Goal: Task Accomplishment & Management: Manage account settings

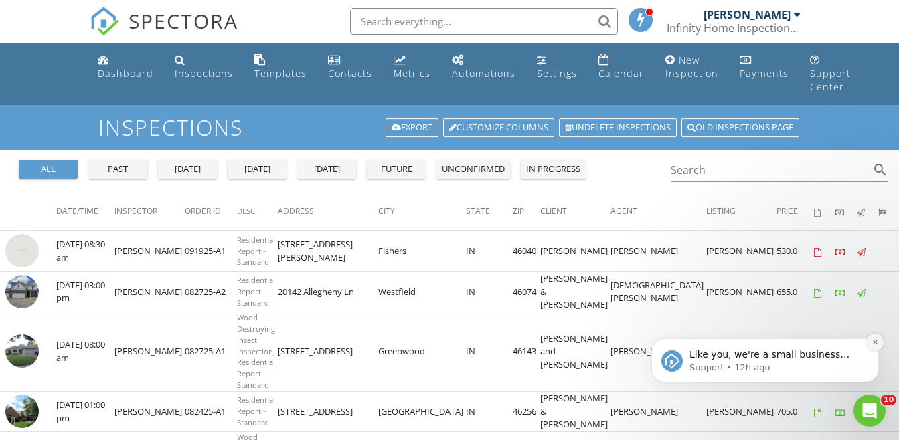
click at [874, 341] on icon "Dismiss notification" at bounding box center [875, 342] width 7 height 7
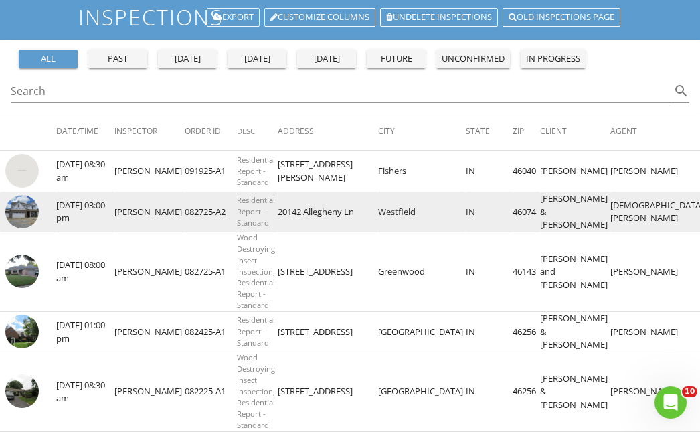
scroll to position [134, 0]
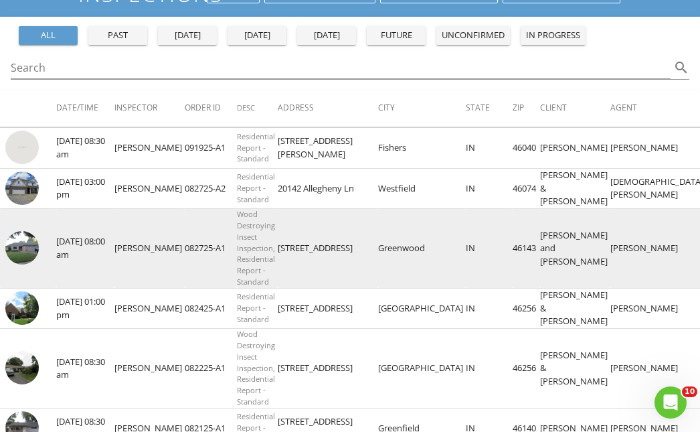
click at [9, 259] on img at bounding box center [21, 247] width 33 height 33
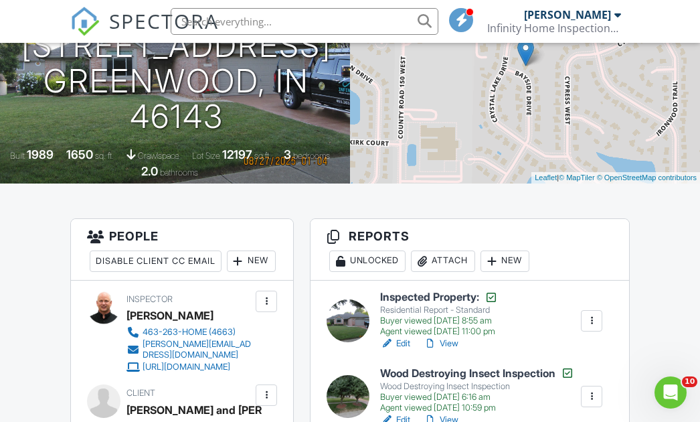
scroll to position [268, 0]
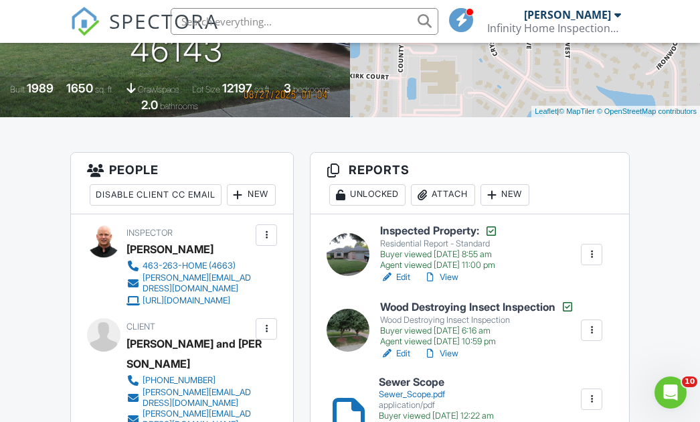
click at [405, 275] on link "Edit" at bounding box center [395, 276] width 30 height 13
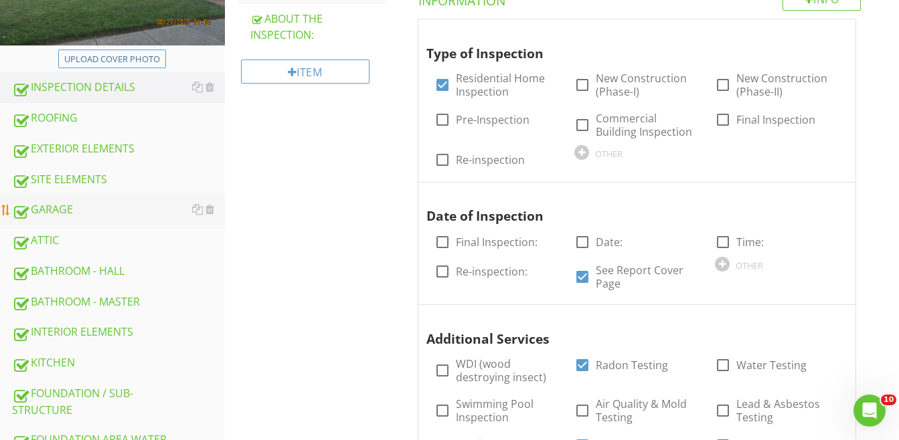
scroll to position [335, 0]
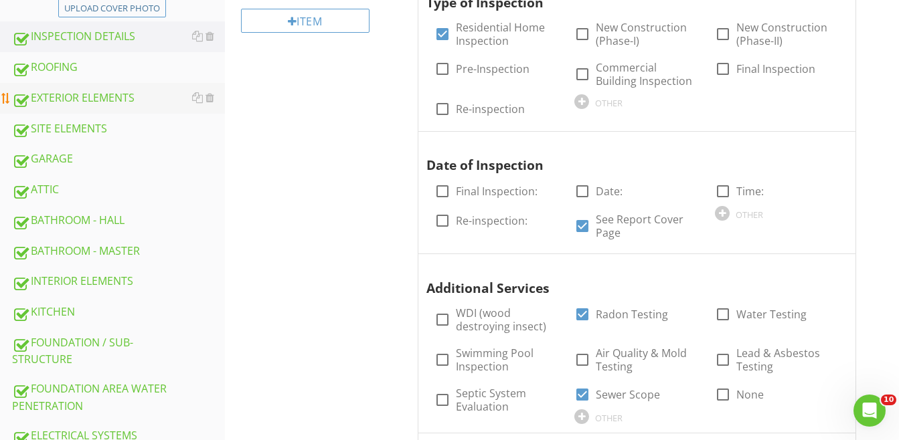
click at [60, 96] on div "EXTERIOR ELEMENTS" at bounding box center [118, 98] width 213 height 17
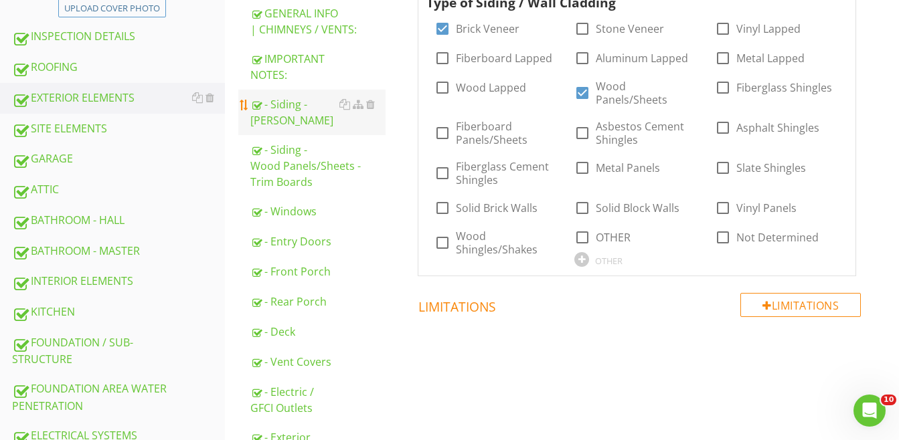
click at [289, 105] on div "- Siding - Brick Veneer" at bounding box center [317, 112] width 135 height 32
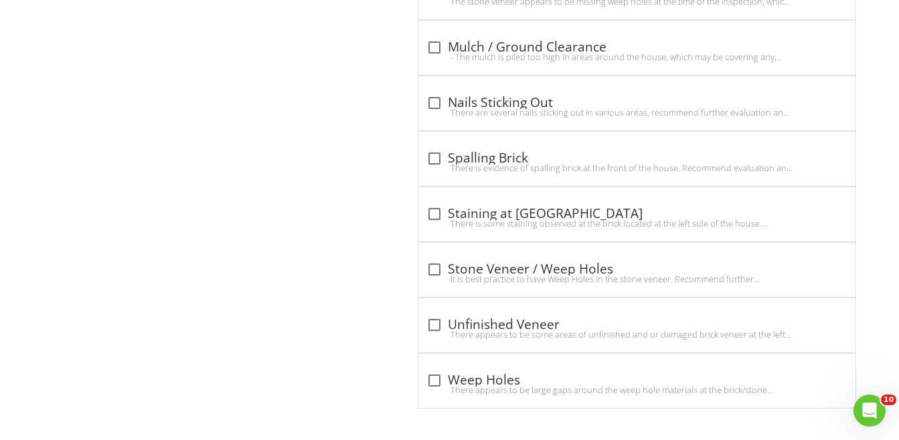
scroll to position [2162, 0]
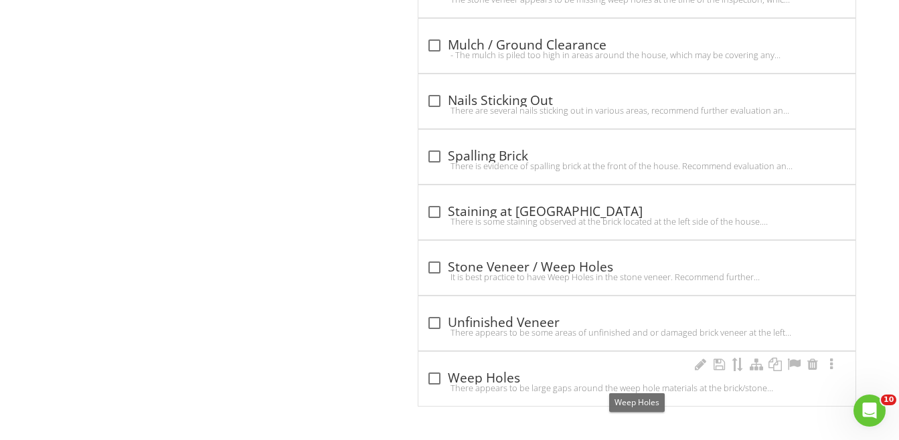
click at [437, 377] on div at bounding box center [434, 379] width 23 height 23
checkbox input "true"
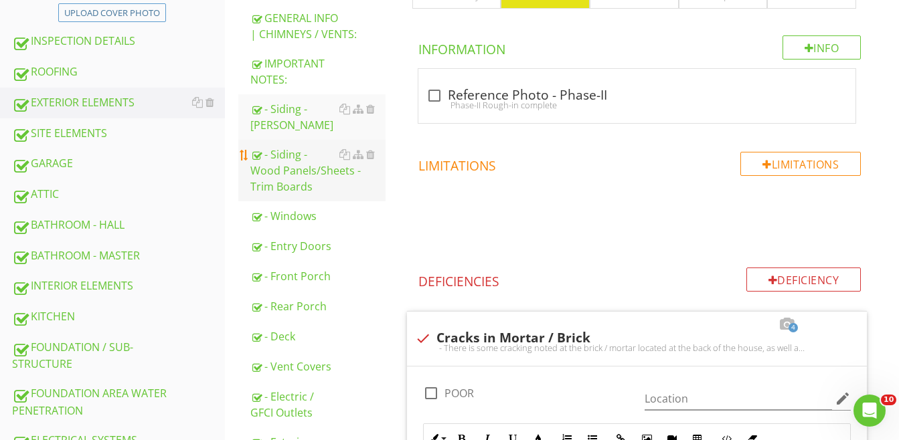
scroll to position [221, 0]
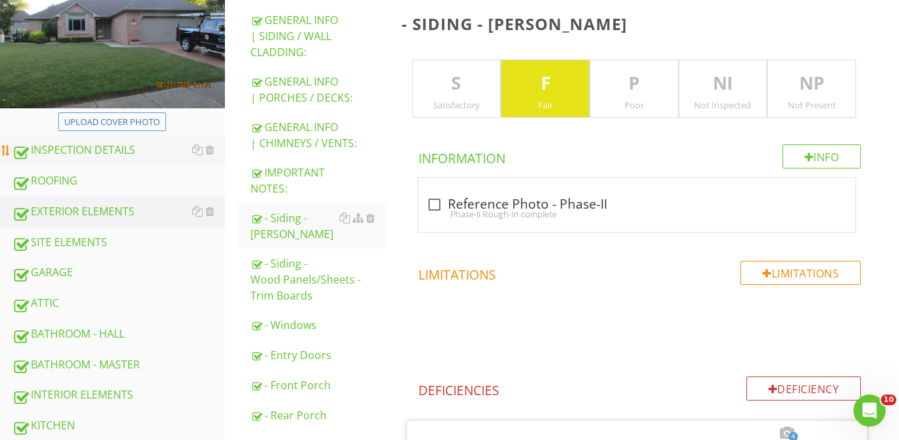
click at [60, 146] on div "INSPECTION DETAILS" at bounding box center [118, 150] width 213 height 17
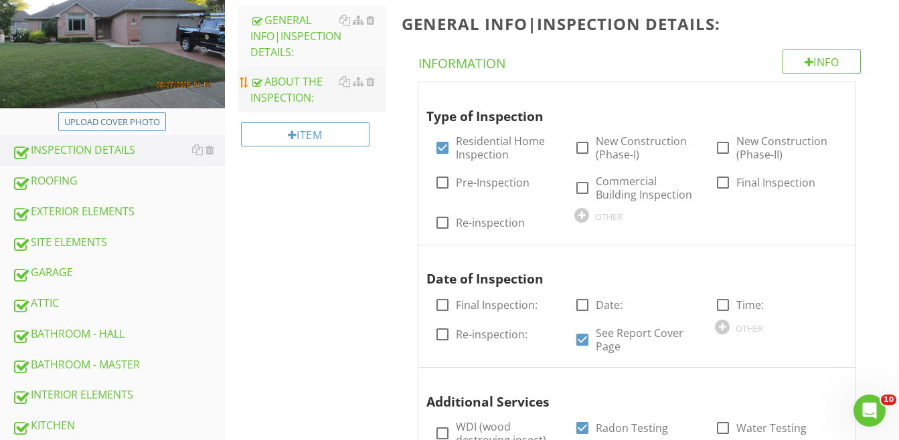
click at [285, 94] on div "ABOUT THE INSPECTION:" at bounding box center [317, 90] width 135 height 32
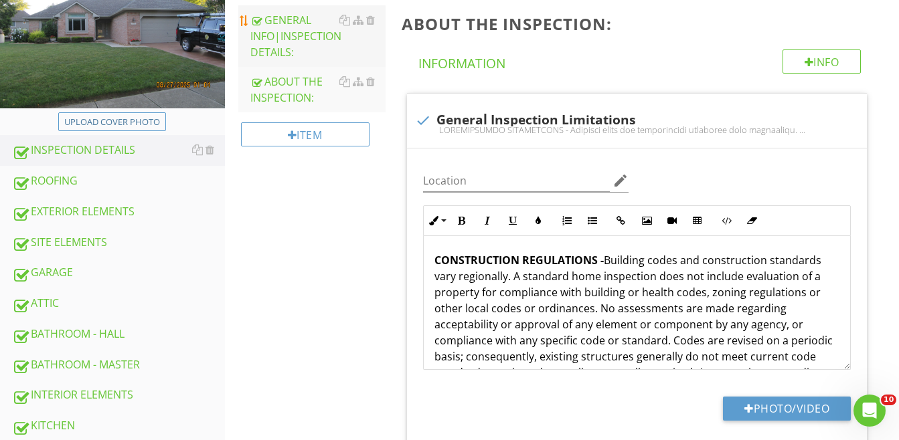
click at [275, 16] on div "GENERAL INFO|INSPECTION DETAILS:" at bounding box center [317, 36] width 135 height 48
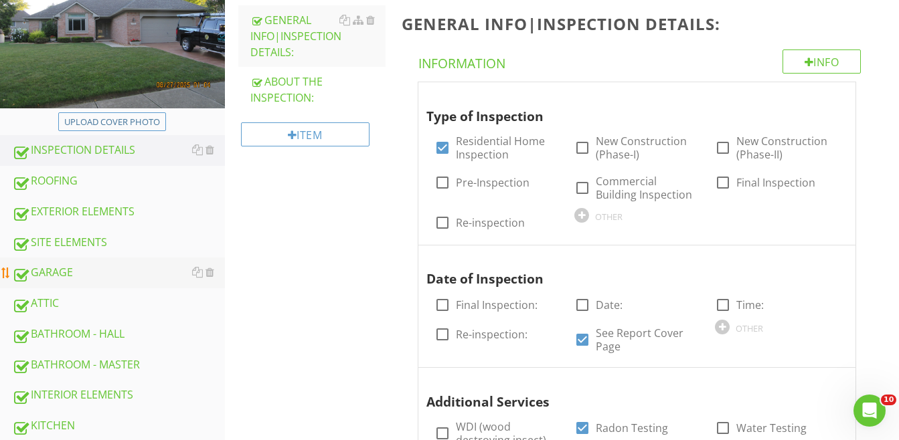
scroll to position [288, 0]
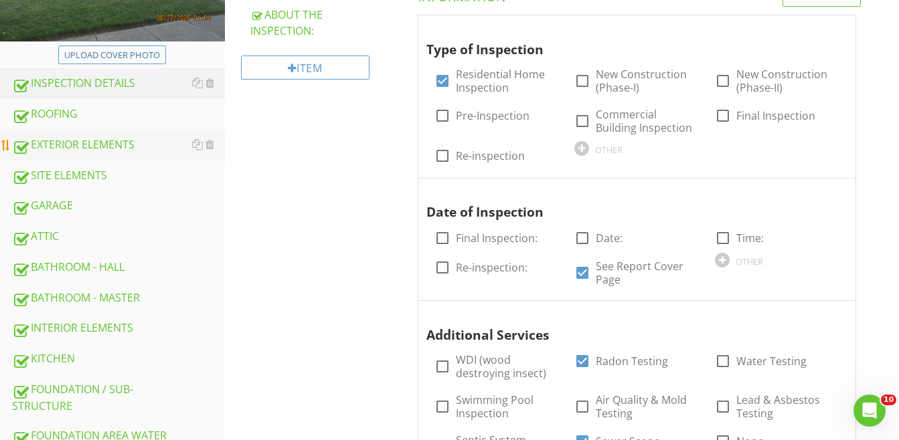
click at [68, 141] on div "EXTERIOR ELEMENTS" at bounding box center [118, 145] width 213 height 17
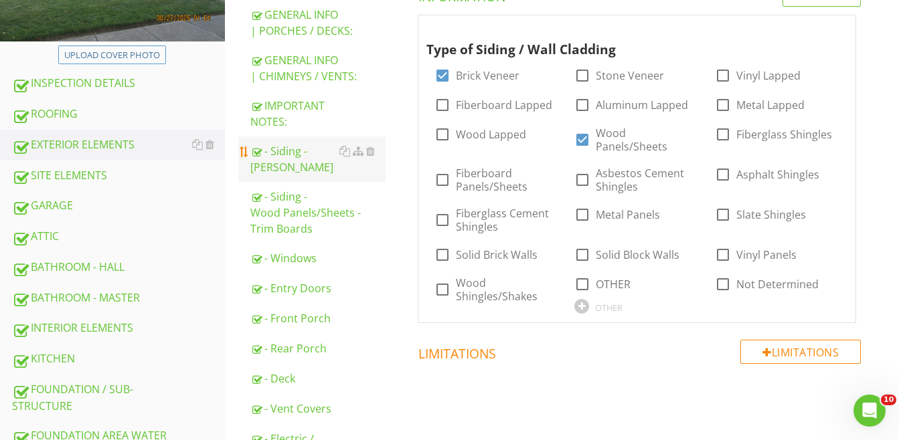
click at [294, 147] on div "- Siding - Brick Veneer" at bounding box center [317, 159] width 135 height 32
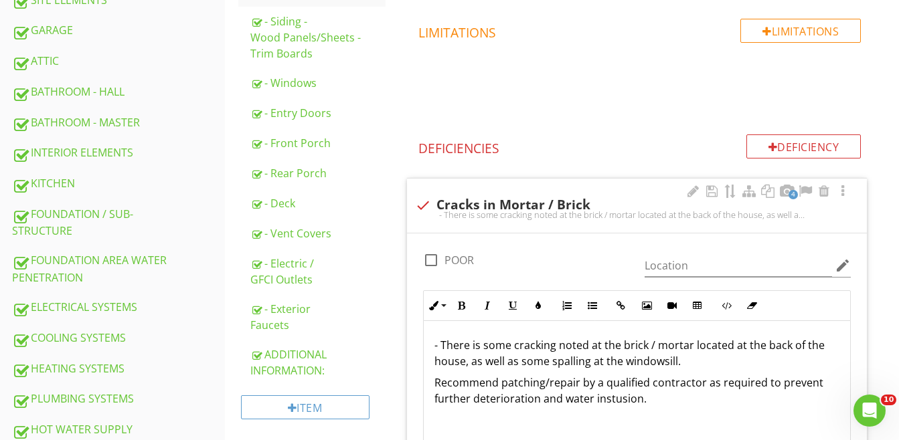
scroll to position [489, 0]
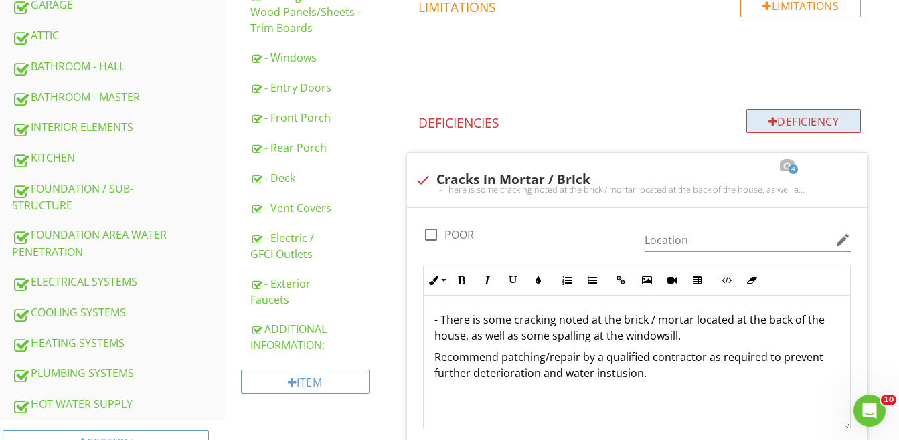
click at [700, 119] on div "Deficiency" at bounding box center [803, 121] width 115 height 24
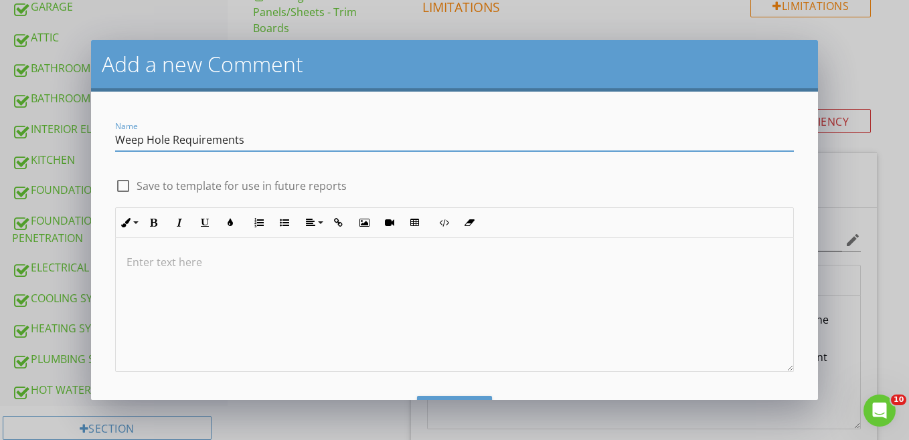
type input "Weep Hole Requirements"
click at [122, 190] on div at bounding box center [123, 186] width 23 height 23
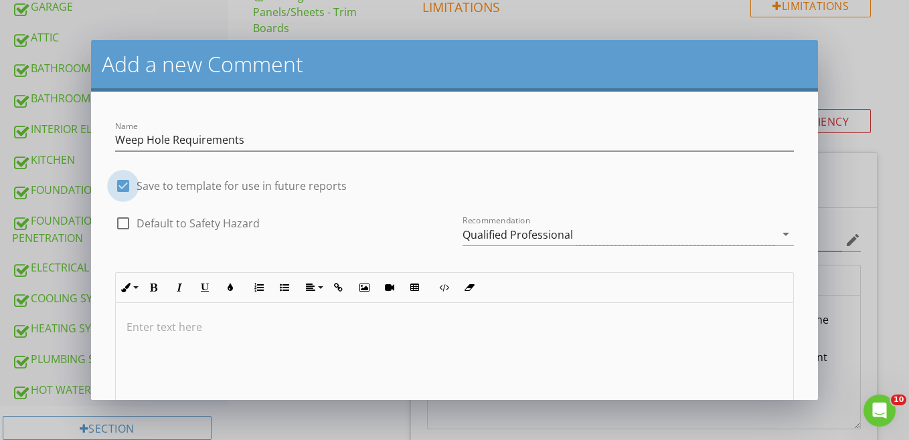
checkbox input "true"
click at [700, 235] on icon "arrow_drop_down" at bounding box center [786, 234] width 16 height 16
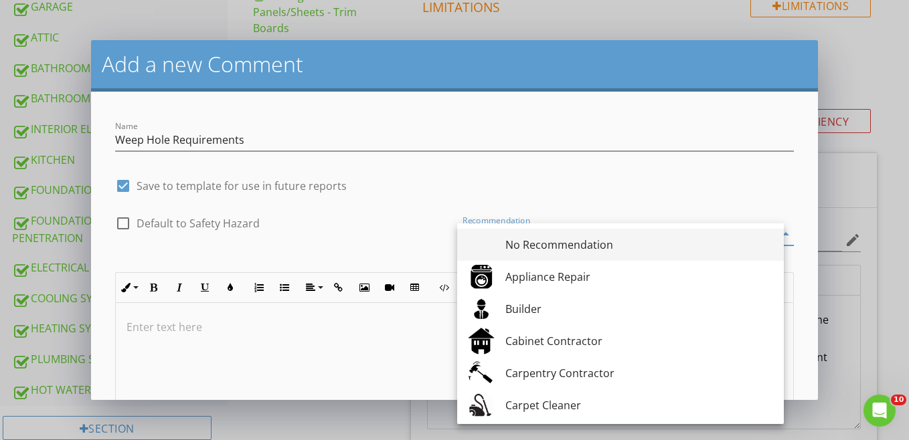
click at [560, 243] on div "No Recommendation" at bounding box center [639, 245] width 268 height 16
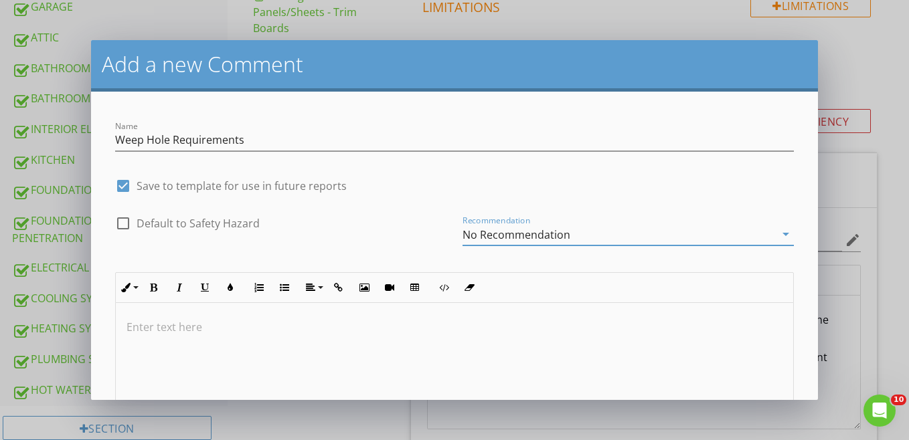
click at [182, 343] on div at bounding box center [454, 370] width 677 height 134
drag, startPoint x: 259, startPoint y: 143, endPoint x: 174, endPoint y: 143, distance: 85.0
click at [173, 143] on input "Weep Hole Requirements" at bounding box center [454, 140] width 679 height 22
click at [700, 41] on div "Add a new Comment Name Weep Hole Requirements check_box Save to template for us…" at bounding box center [454, 220] width 909 height 440
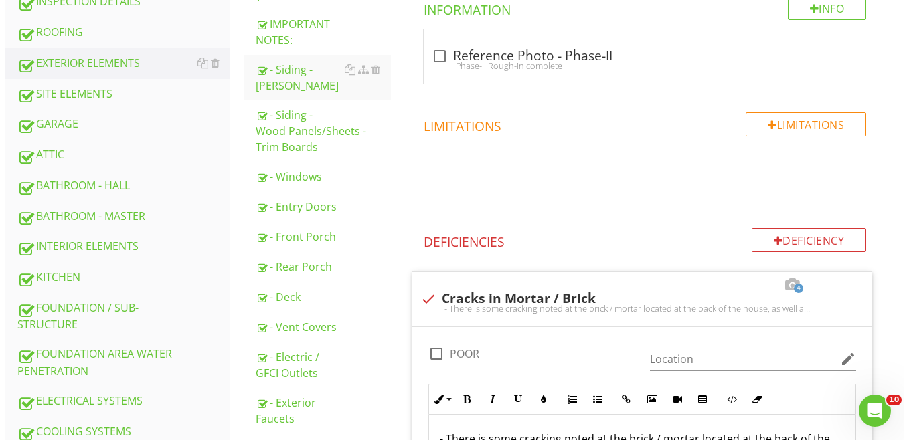
scroll to position [436, 0]
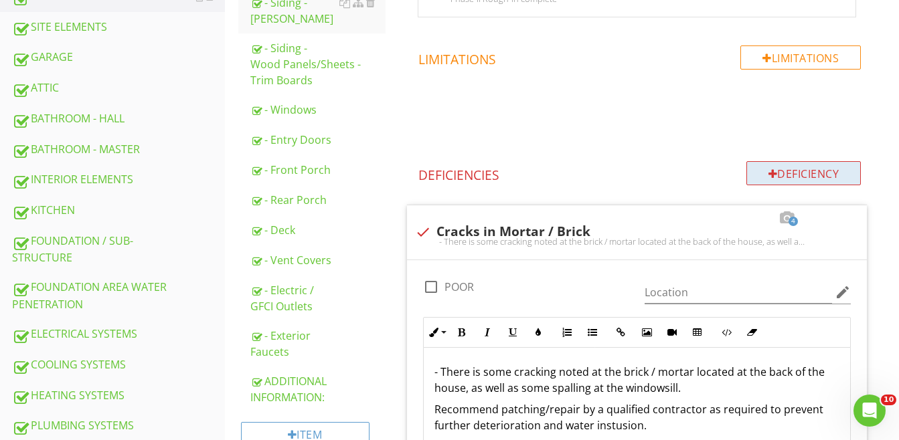
click at [700, 171] on div "Deficiency" at bounding box center [803, 173] width 115 height 24
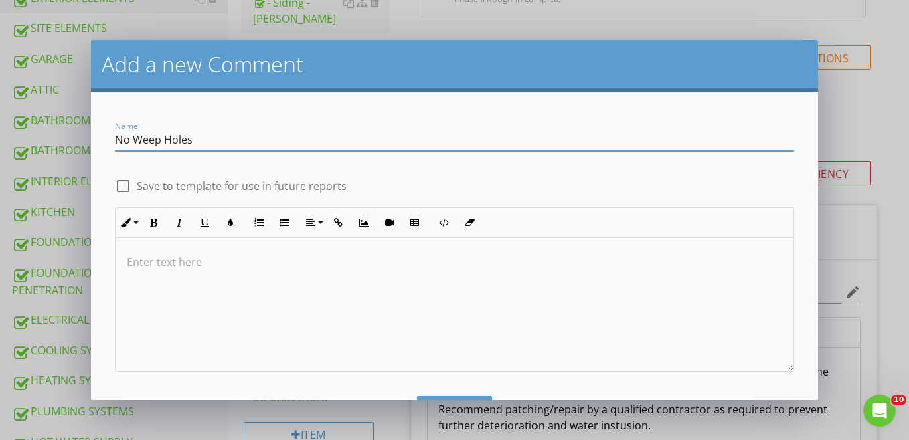
type input "No Weep Holes"
click at [126, 186] on div at bounding box center [123, 186] width 23 height 23
checkbox input "true"
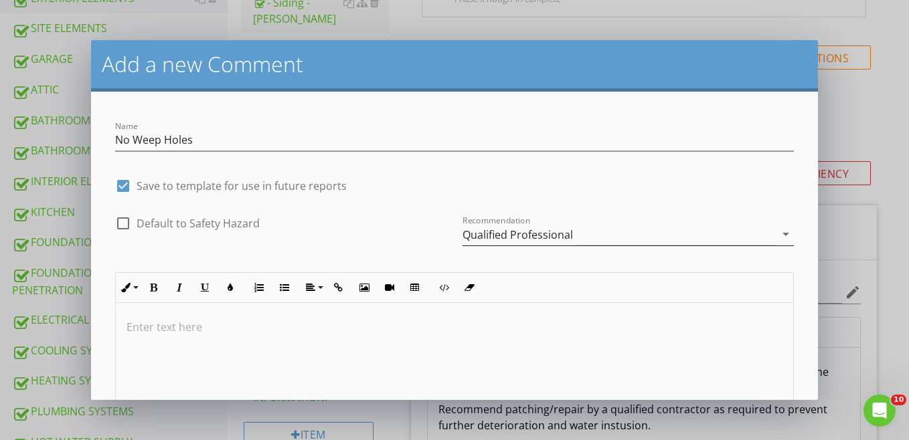
click at [700, 236] on icon "arrow_drop_down" at bounding box center [786, 234] width 16 height 16
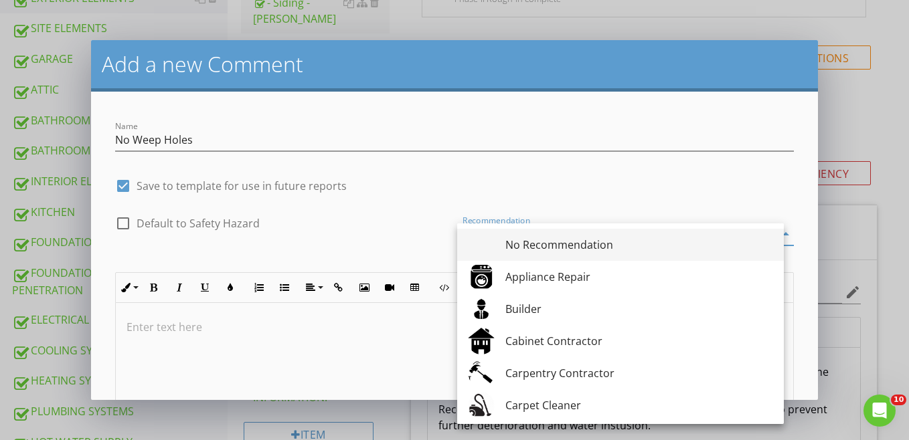
click at [592, 243] on div "No Recommendation" at bounding box center [639, 245] width 268 height 16
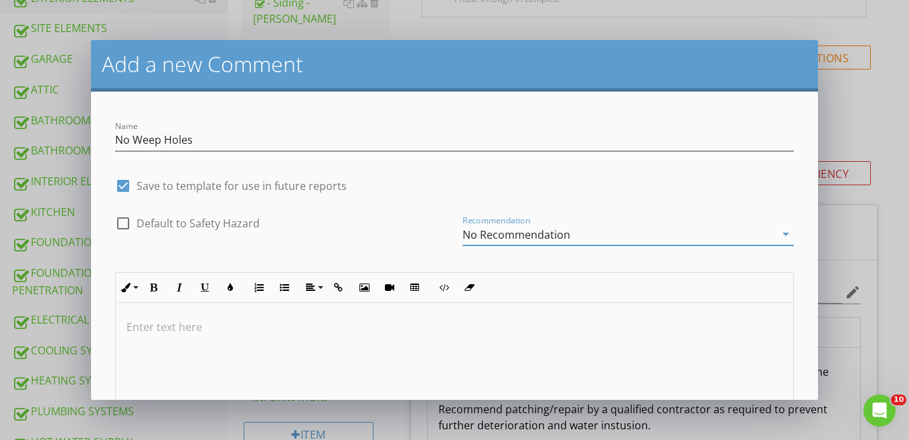
click at [220, 334] on p at bounding box center [455, 327] width 656 height 16
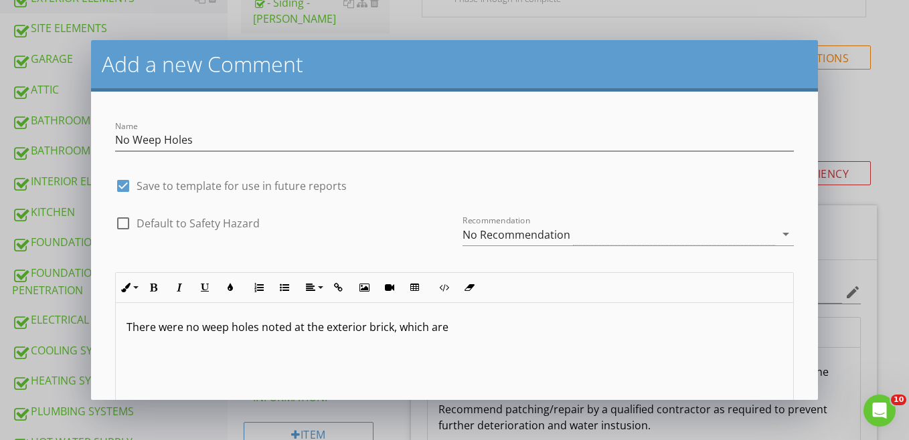
click at [262, 333] on p "There were no weep holes noted at the exterior brick, which are" at bounding box center [455, 327] width 656 height 16
click at [394, 335] on p "There were no weep holes visible at the exterior brick, which are" at bounding box center [455, 327] width 656 height 16
click at [404, 332] on p "There were no weep holes visible at the exterior brick, and may be covered up, …" at bounding box center [455, 327] width 656 height 16
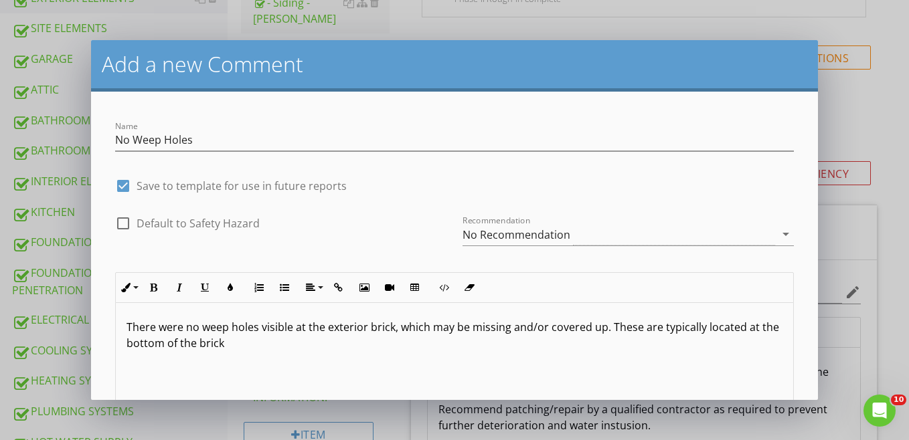
click at [432, 331] on p "There were no weep holes visible at the exterior brick, which may be missing an…" at bounding box center [455, 335] width 656 height 32
drag, startPoint x: 642, startPoint y: 329, endPoint x: 614, endPoint y: 347, distance: 33.8
click at [614, 347] on p "There were no weep holes visible at the exterior brick, which can be missing an…" at bounding box center [455, 335] width 656 height 32
copy p "re typically located at the bottom of the brick"
click at [401, 327] on p "There were no weep holes visible at the exterior brick, which can be missing an…" at bounding box center [455, 335] width 656 height 32
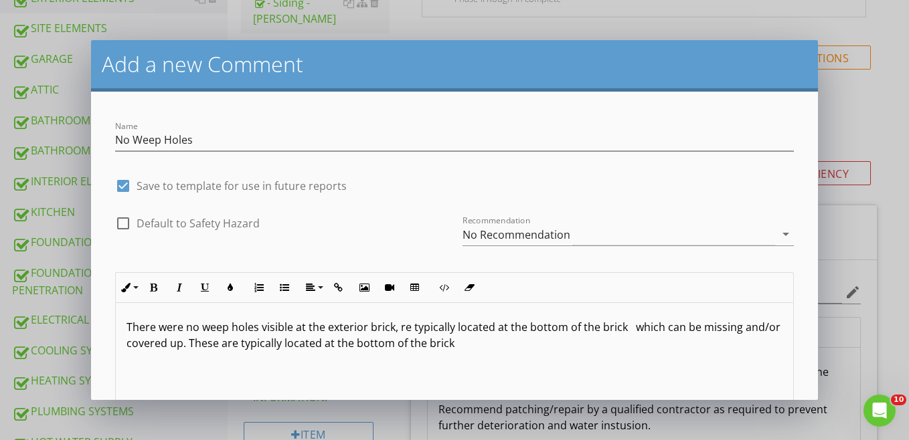
click at [397, 329] on p "There were no weep holes visible at the exterior brick, re typically located at…" at bounding box center [455, 335] width 656 height 32
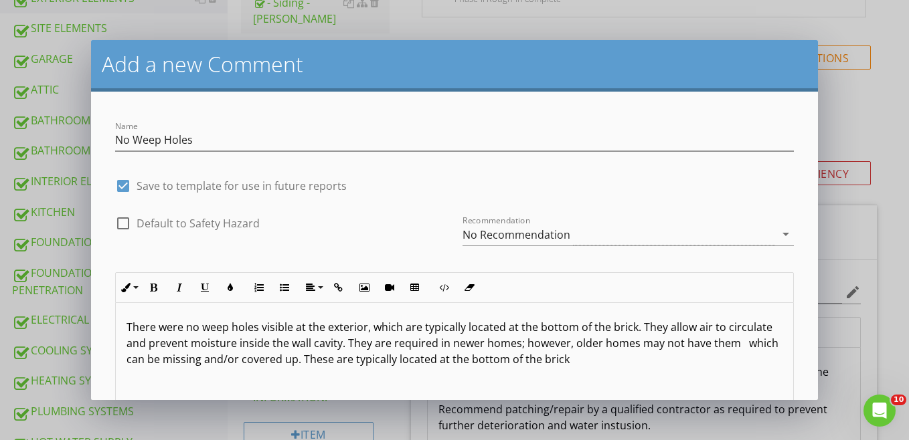
click at [483, 347] on p "There were no weep holes visible at the exterior, which are typically located a…" at bounding box center [455, 343] width 656 height 48
click at [420, 344] on p "There were no weep holes visible at the exterior, which are typically located a…" at bounding box center [455, 343] width 656 height 48
click at [391, 343] on p "There were no weep holes visible at the exterior, which are typically located a…" at bounding box center [455, 343] width 656 height 48
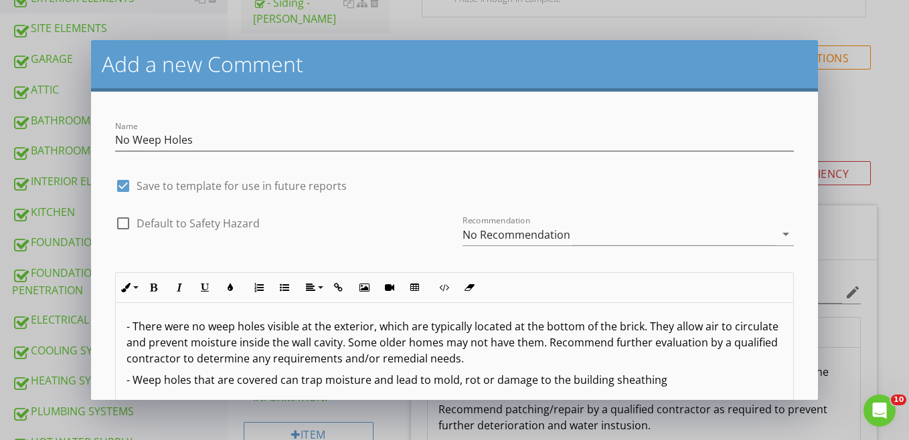
click at [278, 382] on p "- Weep holes that are covered can trap moisture and lead to mold, rot or damage…" at bounding box center [455, 380] width 656 height 16
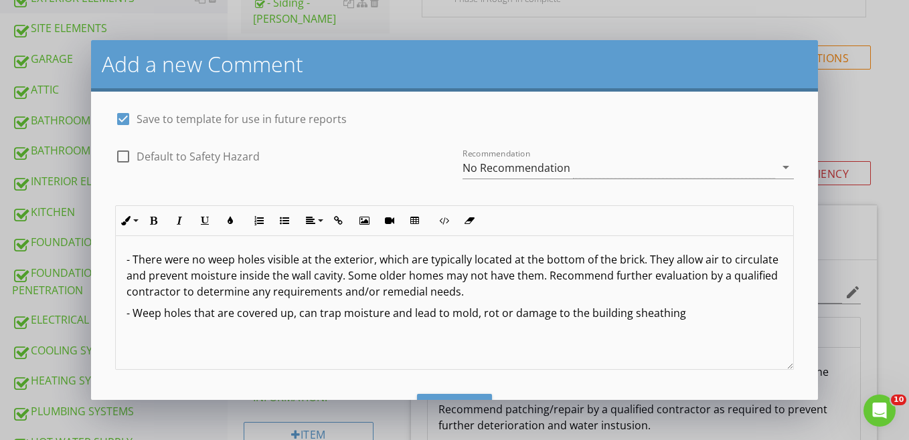
click at [394, 278] on p "- There were no weep holes visible at the exterior, which are typically located…" at bounding box center [455, 276] width 656 height 48
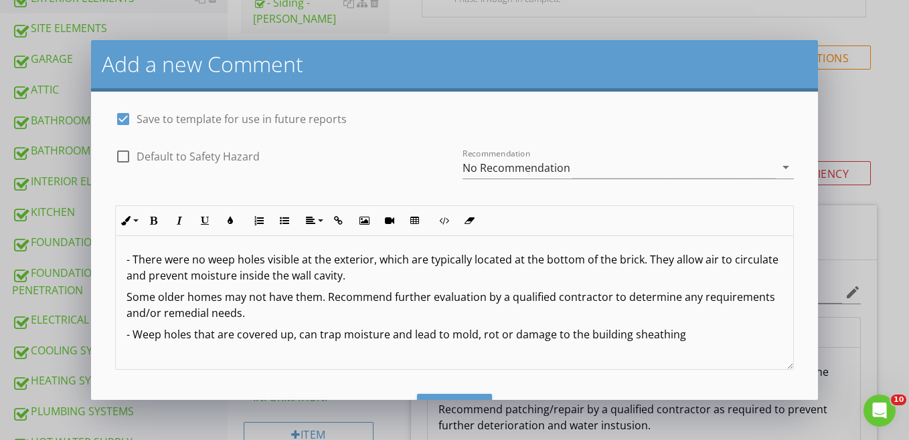
click at [278, 337] on p "- Weep holes that are covered up, can trap moisture and lead to mold, rot or da…" at bounding box center [455, 335] width 656 height 16
drag, startPoint x: 185, startPoint y: 354, endPoint x: 122, endPoint y: 339, distance: 64.6
click at [122, 339] on div "- There were no weep holes visible at the exterior, which are typically located…" at bounding box center [454, 303] width 677 height 134
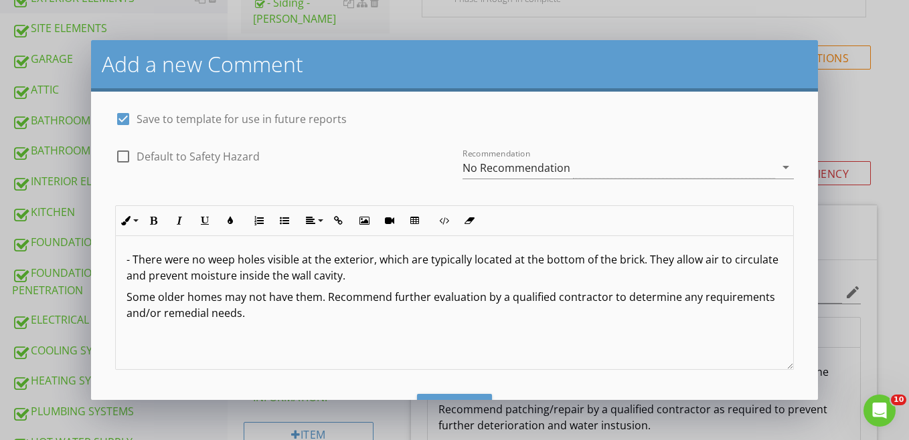
click at [404, 273] on p "- There were no weep holes visible at the exterior, which are typically located…" at bounding box center [455, 268] width 656 height 32
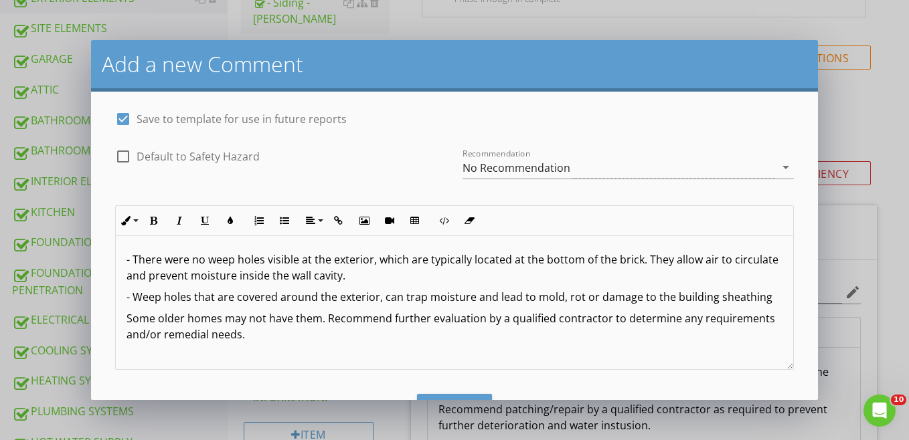
click at [124, 156] on div at bounding box center [123, 156] width 23 height 23
click at [124, 157] on div at bounding box center [123, 156] width 23 height 23
checkbox input "false"
click at [533, 300] on p "- Weep holes that are covered around the exterior, can trap moisture and lead t…" at bounding box center [455, 297] width 656 height 16
click at [639, 317] on p "Some older homes may not have them. Recommend further evaluation by a qualified…" at bounding box center [455, 327] width 656 height 32
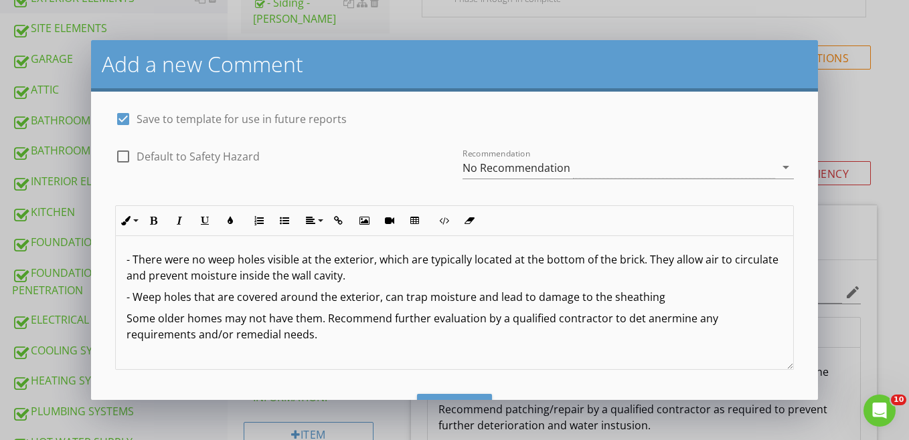
click at [659, 305] on p "- Weep holes that are covered around the exterior, can trap moisture and lead t…" at bounding box center [455, 297] width 656 height 16
click at [696, 321] on p "Some older homes may not have them. Recommend further evaluation by a qualified…" at bounding box center [455, 327] width 656 height 32
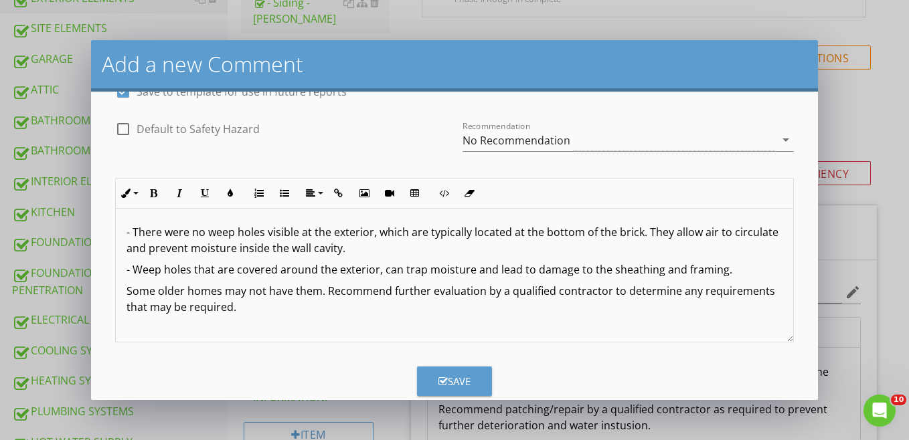
scroll to position [120, 0]
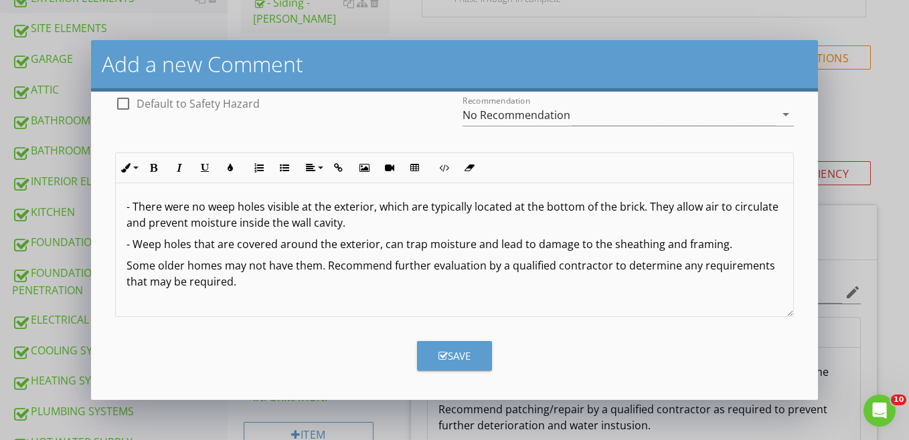
click at [460, 351] on div "Save" at bounding box center [454, 356] width 32 height 15
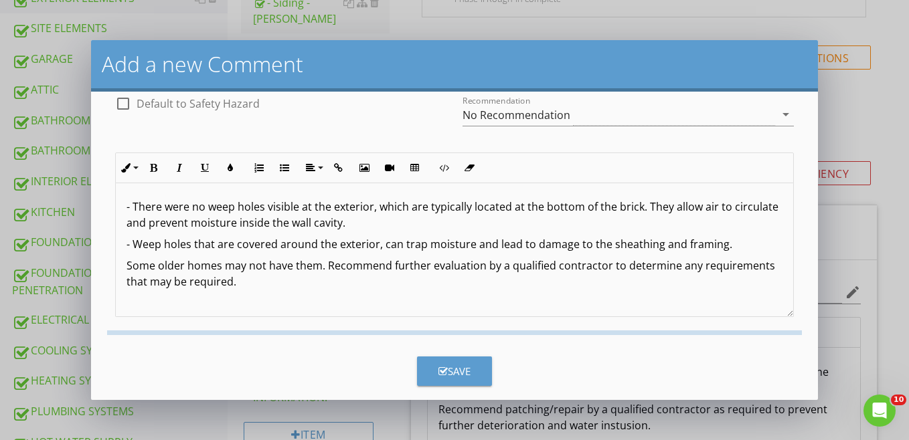
checkbox input "false"
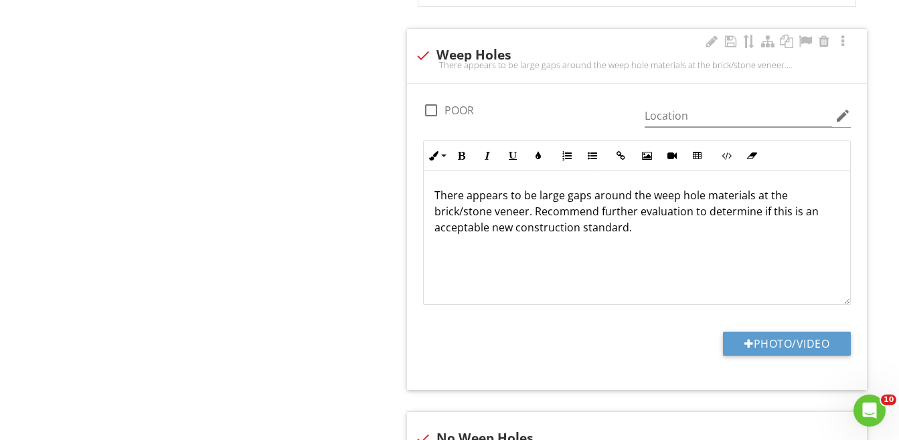
scroll to position [2360, 0]
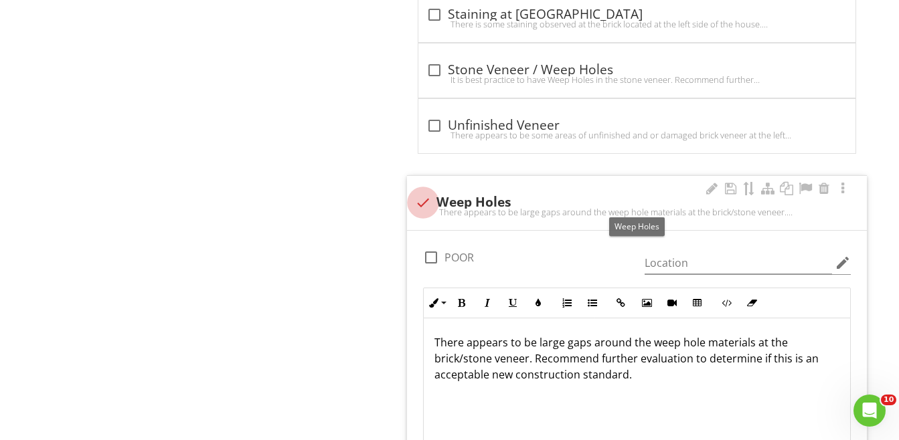
click at [424, 201] on div at bounding box center [423, 202] width 23 height 23
checkbox input "true"
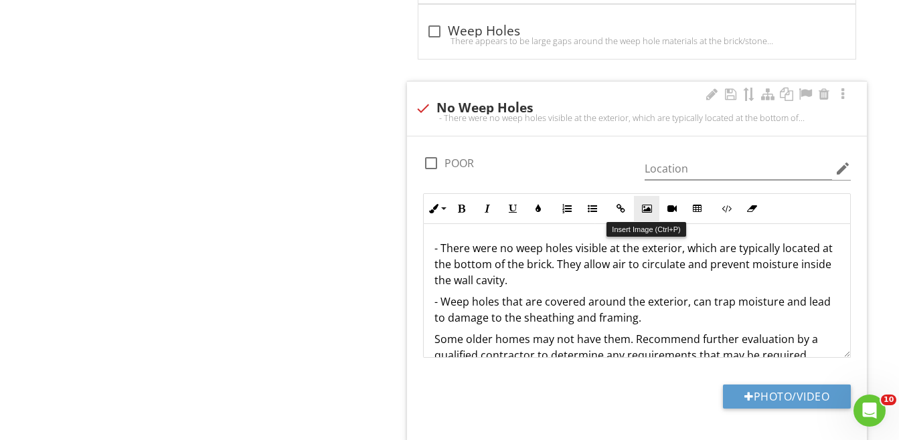
scroll to position [2433, 0]
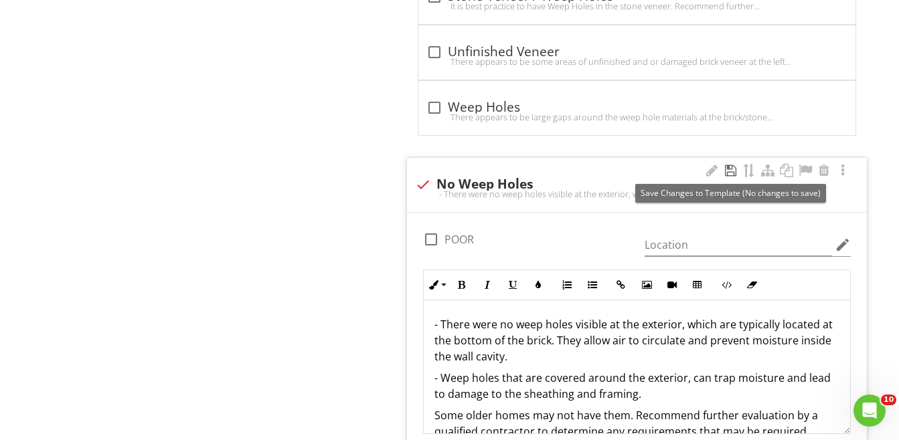
click at [700, 173] on div at bounding box center [730, 170] width 16 height 13
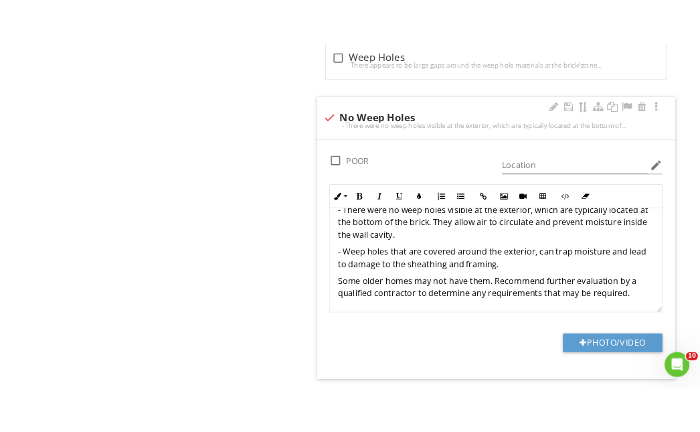
scroll to position [2500, 0]
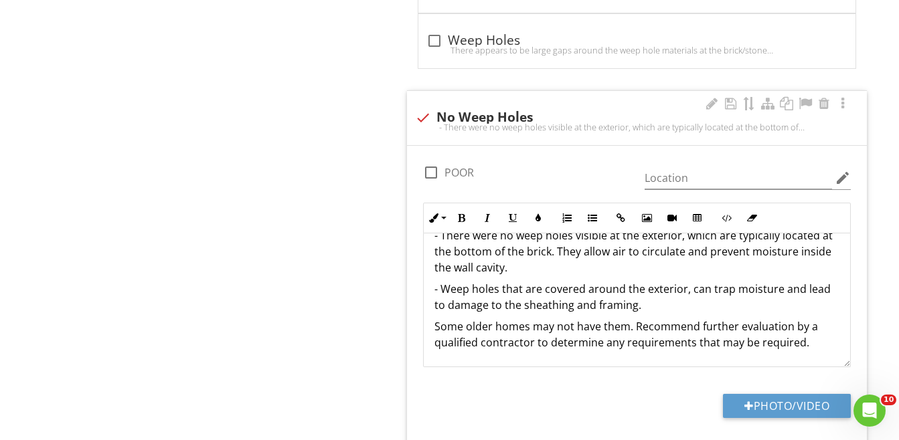
click at [690, 345] on p "Some older homes may not have them. Recommend further evaluation by a qualified…" at bounding box center [636, 335] width 405 height 32
click at [700, 108] on div at bounding box center [730, 103] width 16 height 13
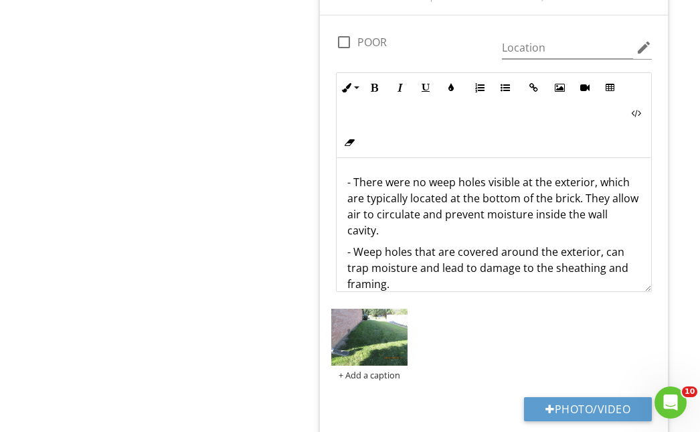
scroll to position [67, 0]
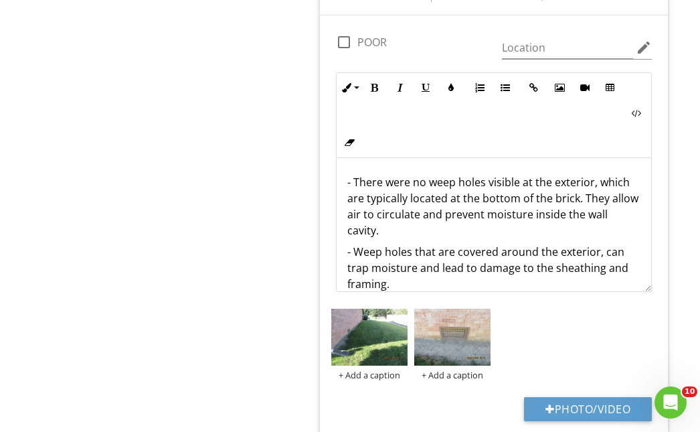
scroll to position [67, 0]
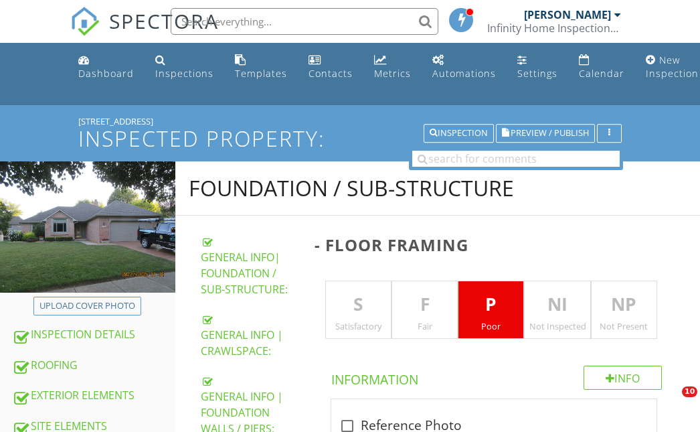
scroll to position [1538, 0]
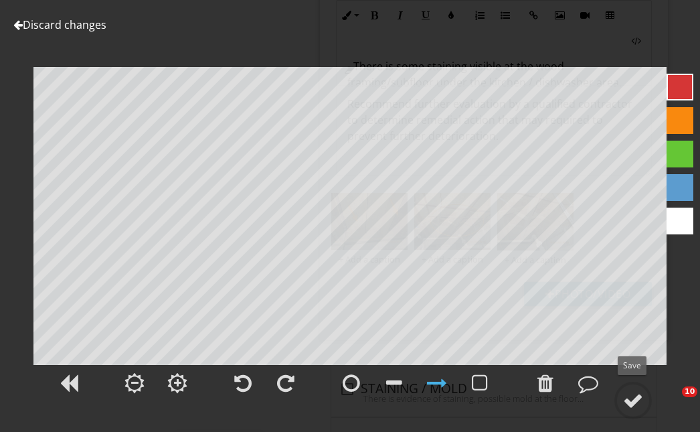
click at [639, 399] on div at bounding box center [633, 400] width 20 height 20
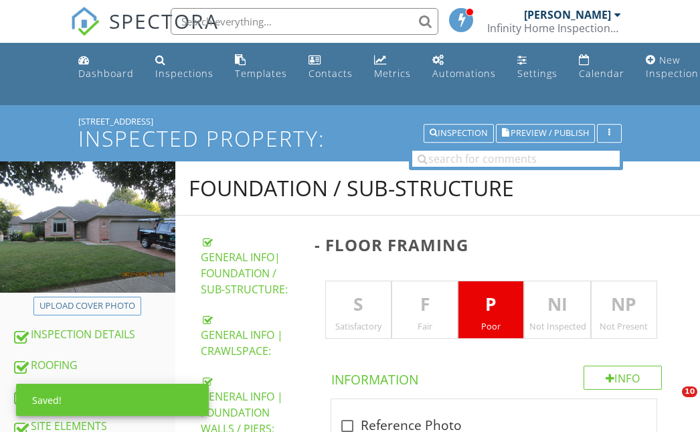
scroll to position [1674, 0]
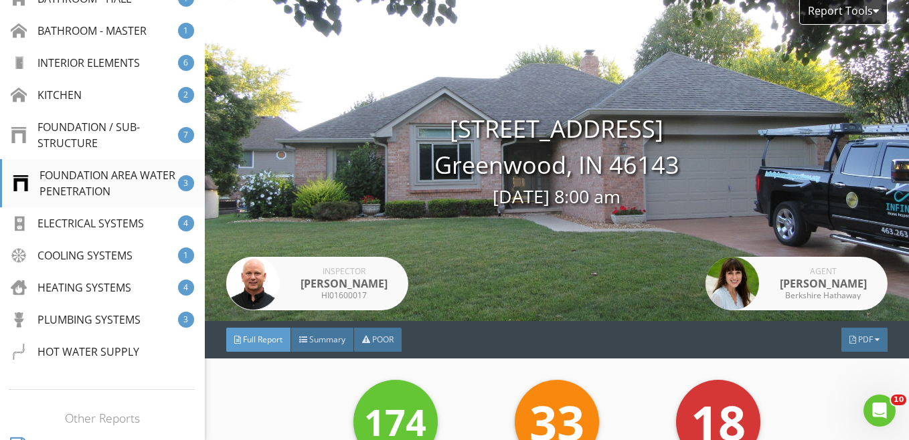
scroll to position [469, 0]
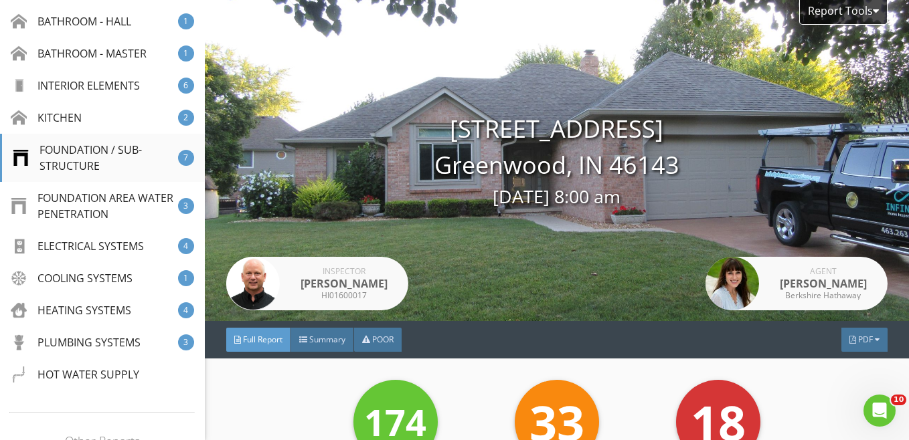
click at [80, 155] on div "FOUNDATION / SUB-STRUCTURE" at bounding box center [95, 158] width 165 height 32
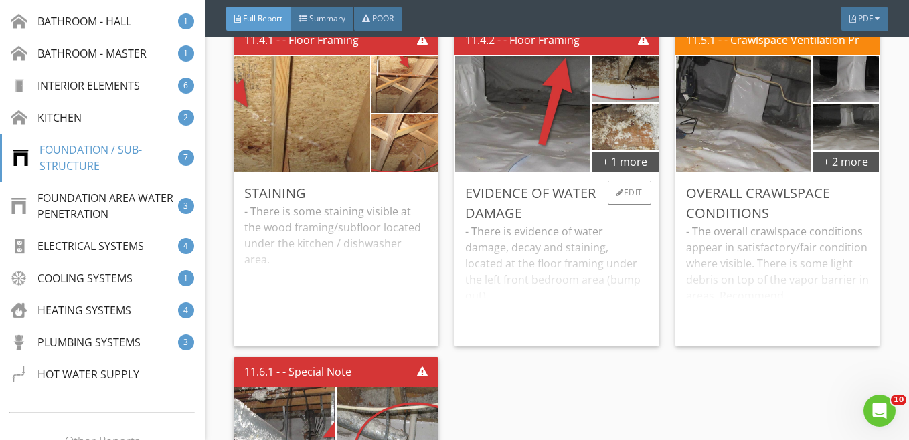
scroll to position [10106, 0]
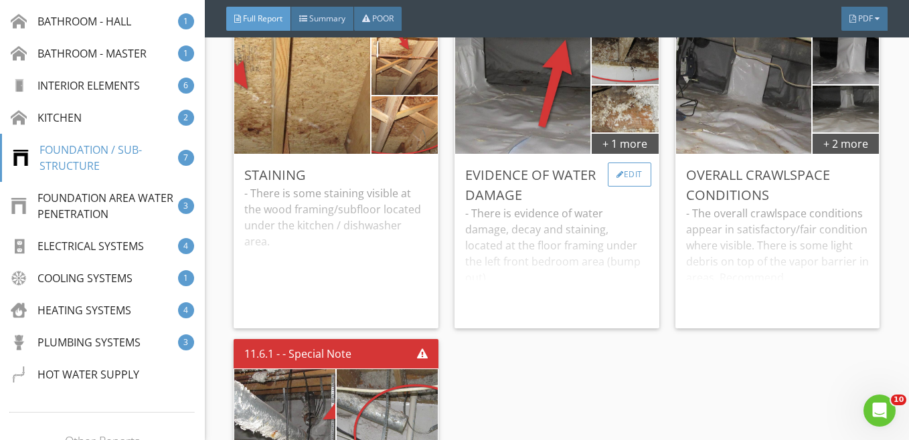
click at [617, 187] on div "Edit" at bounding box center [630, 175] width 44 height 24
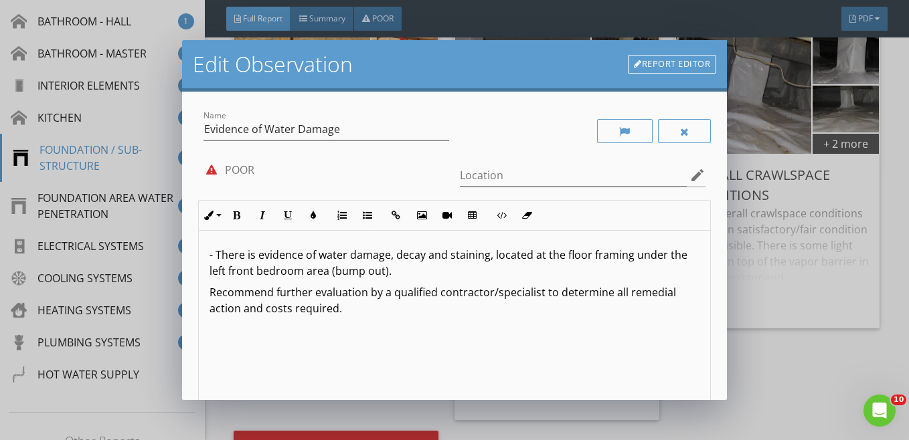
click at [274, 294] on p "Recommend further evaluation by a qualified contractor/specialist to determine …" at bounding box center [455, 301] width 491 height 32
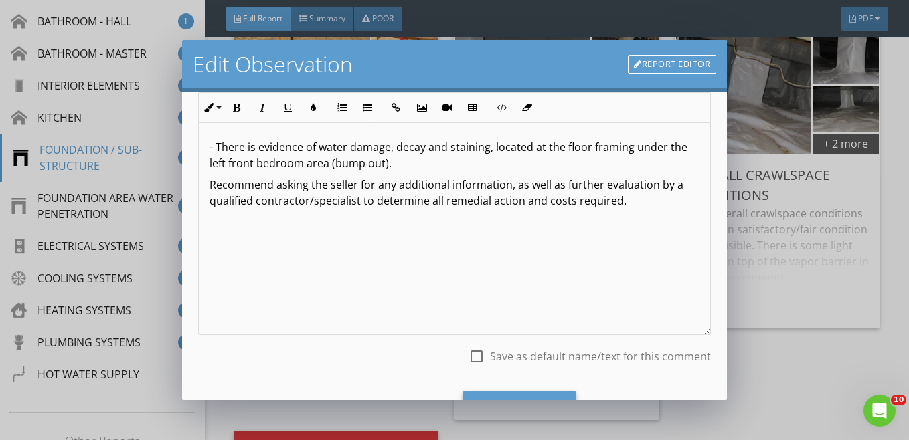
scroll to position [172, 0]
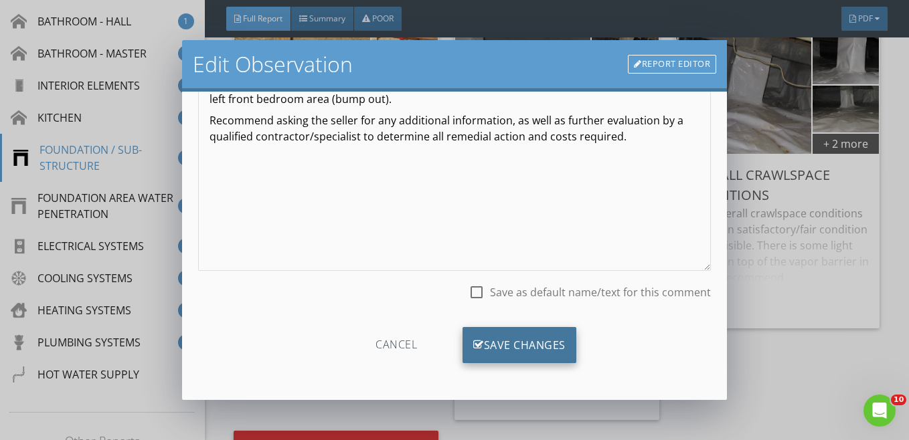
click at [507, 343] on div "Save Changes" at bounding box center [520, 345] width 114 height 36
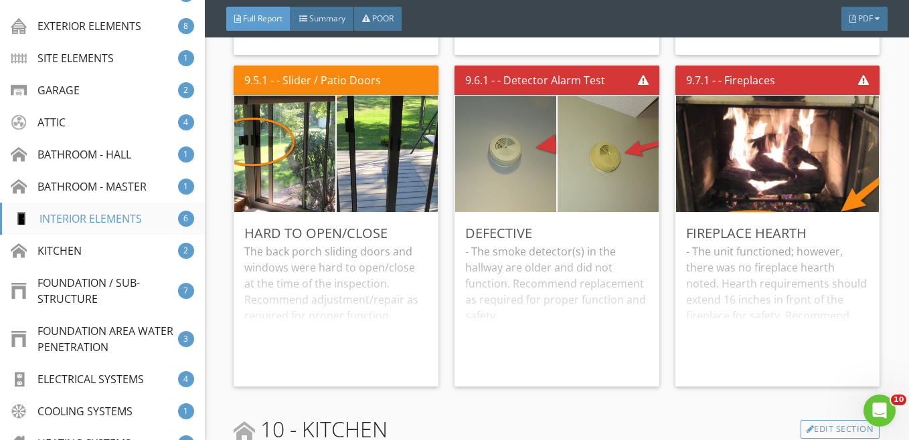
scroll to position [335, 0]
click at [61, 24] on div "EXTERIOR ELEMENTS" at bounding box center [78, 27] width 131 height 16
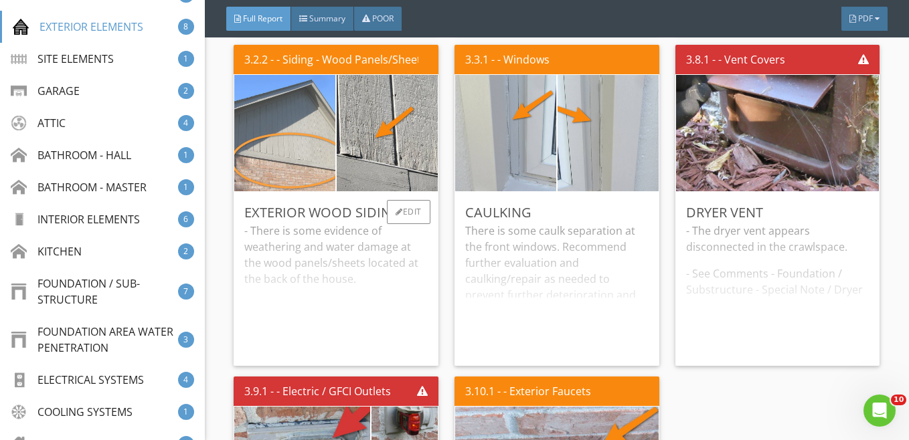
scroll to position [3507, 0]
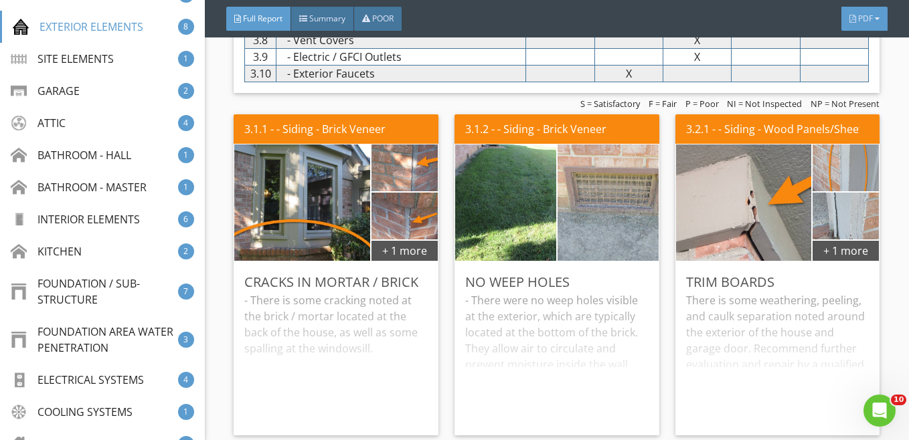
click at [857, 12] on div "PDF" at bounding box center [864, 19] width 46 height 24
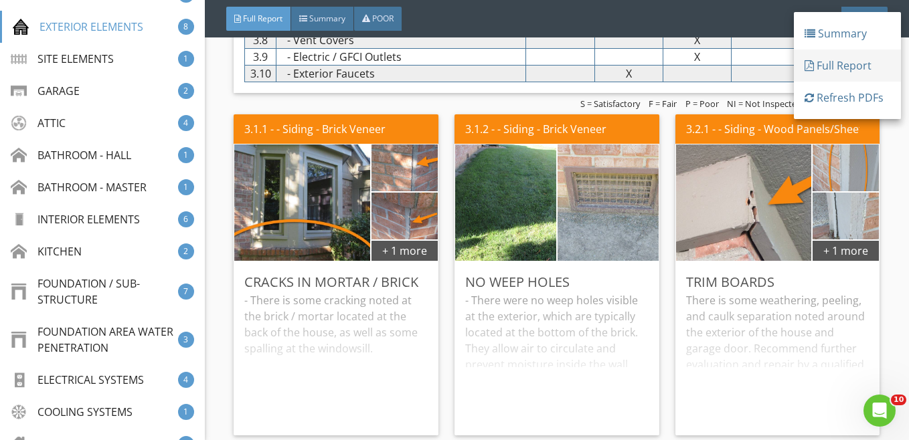
click at [843, 66] on div "Full Report" at bounding box center [848, 66] width 86 height 16
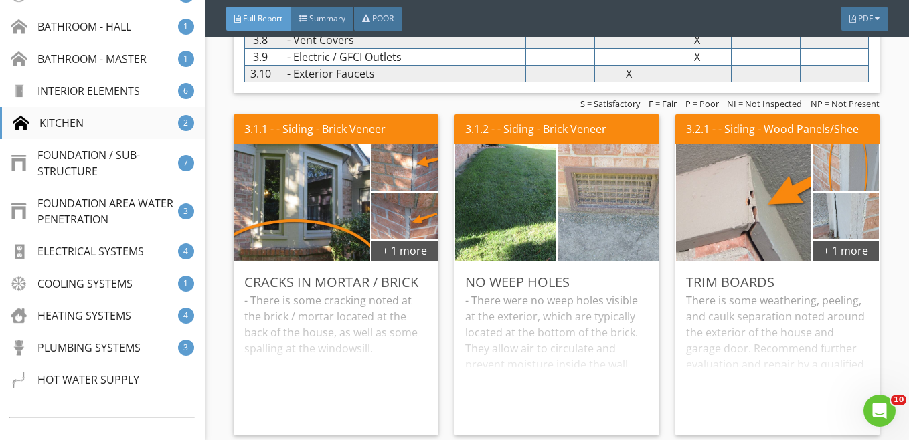
scroll to position [469, 0]
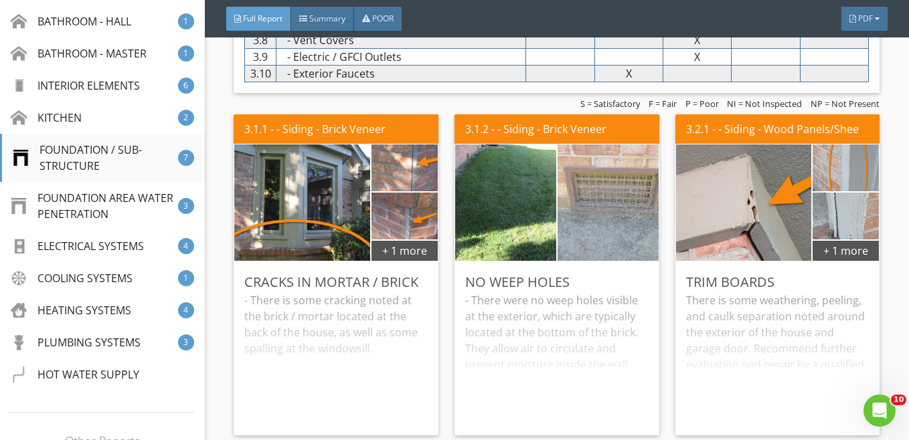
click at [74, 151] on div "FOUNDATION / SUB-STRUCTURE" at bounding box center [95, 158] width 165 height 32
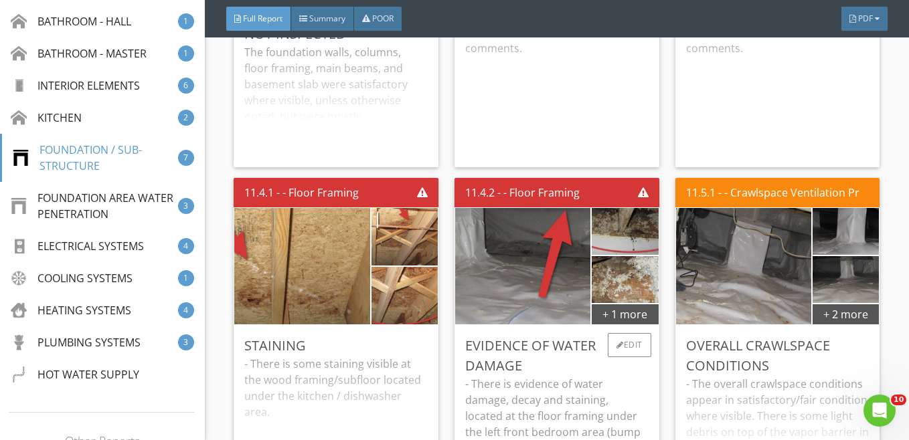
scroll to position [9935, 0]
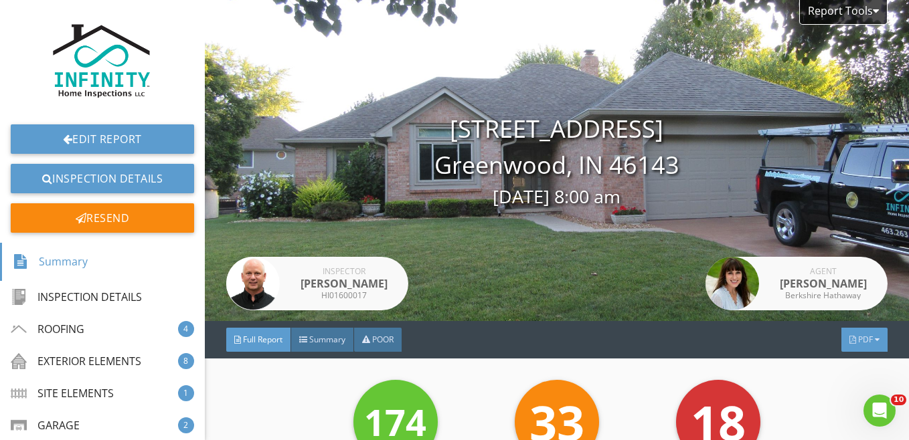
click at [858, 337] on span "PDF" at bounding box center [865, 339] width 15 height 11
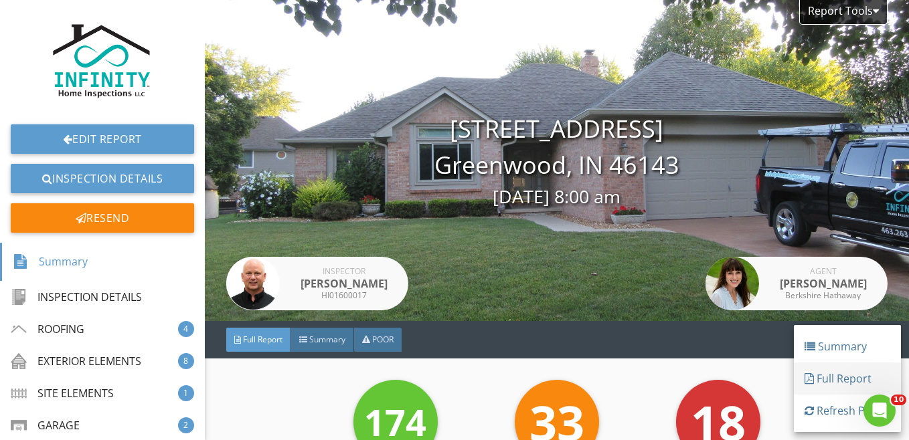
click at [843, 375] on div "Full Report" at bounding box center [848, 379] width 86 height 16
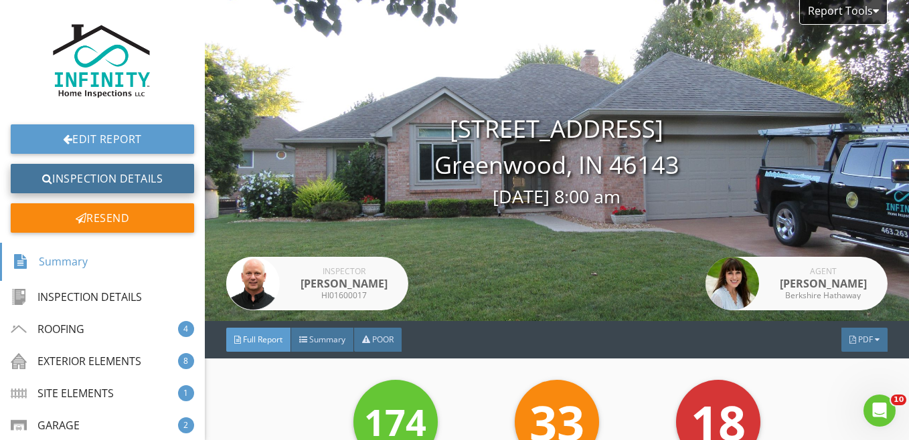
click at [78, 177] on link "Inspection Details" at bounding box center [102, 178] width 183 height 29
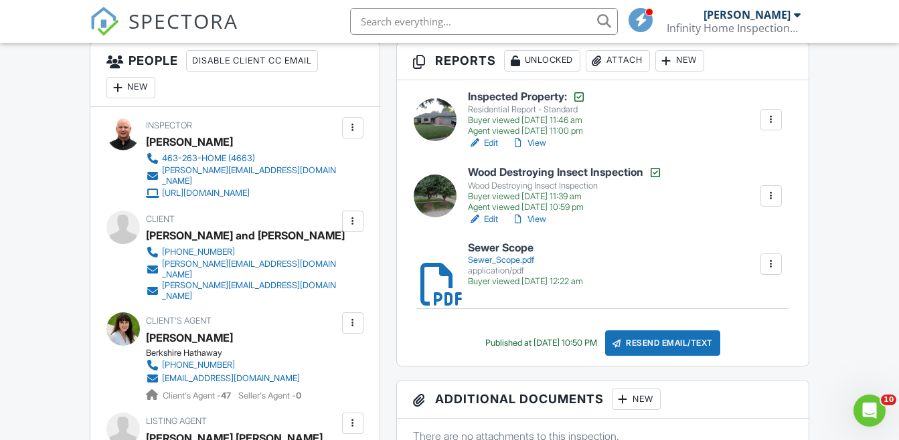
scroll to position [402, 0]
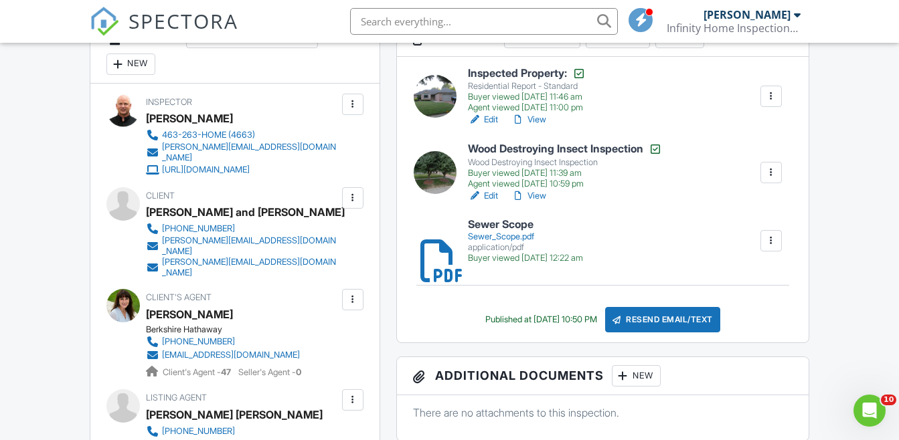
click at [493, 118] on link "Edit" at bounding box center [483, 119] width 30 height 13
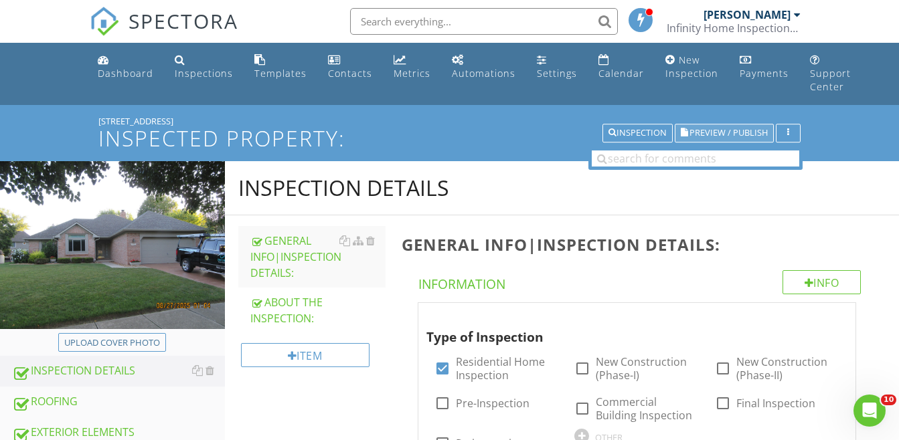
click at [730, 133] on span "Preview / Publish" at bounding box center [729, 133] width 78 height 9
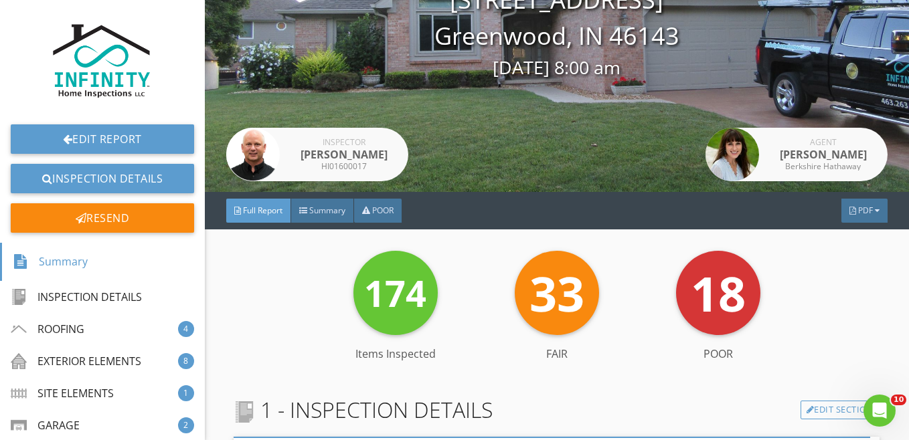
scroll to position [134, 0]
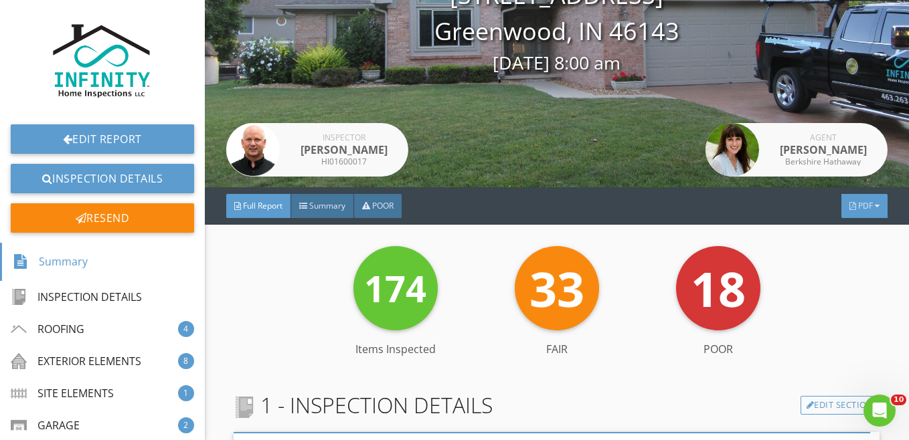
click at [858, 201] on span "PDF" at bounding box center [865, 205] width 15 height 11
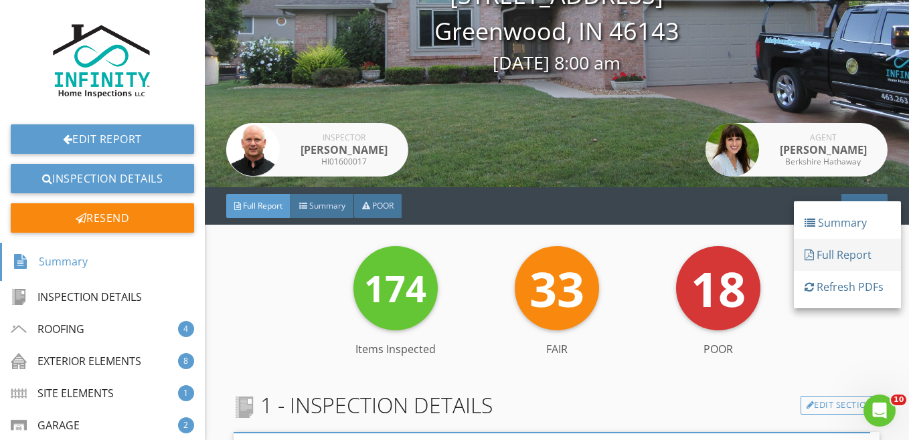
click at [853, 254] on div "Full Report" at bounding box center [848, 255] width 86 height 16
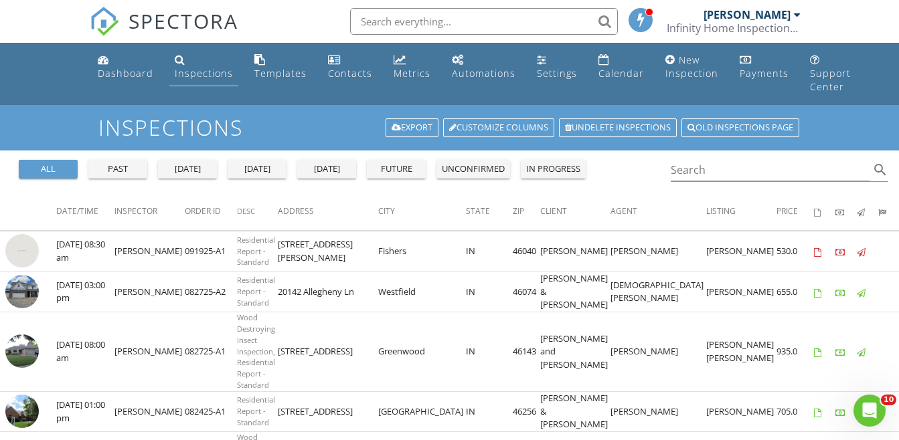
click at [195, 72] on div "Inspections" at bounding box center [204, 73] width 58 height 13
click at [376, 20] on input "text" at bounding box center [484, 21] width 268 height 27
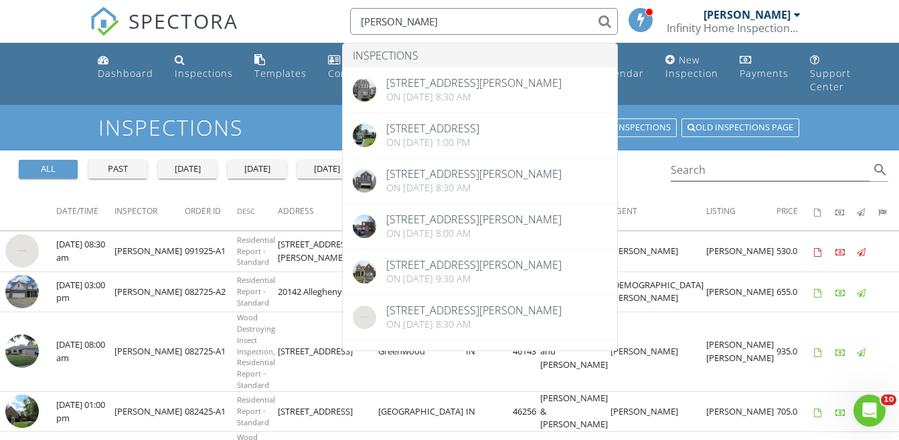
click at [13, 68] on ul "Dashboard Inspections Templates Contacts Metrics Automations Settings Calendar …" at bounding box center [449, 74] width 899 height 62
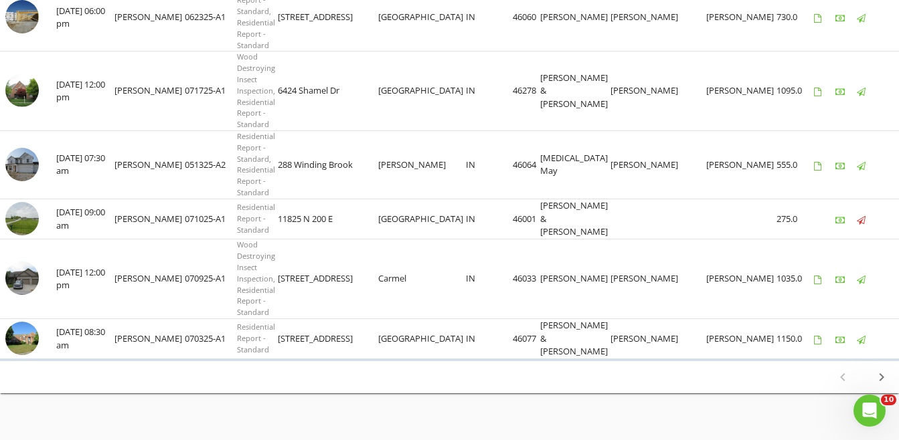
scroll to position [1272, 0]
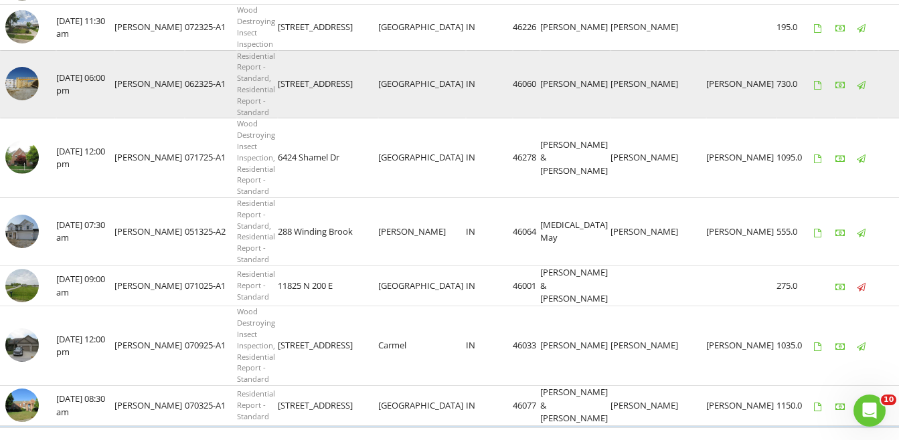
click at [11, 100] on img at bounding box center [21, 83] width 33 height 33
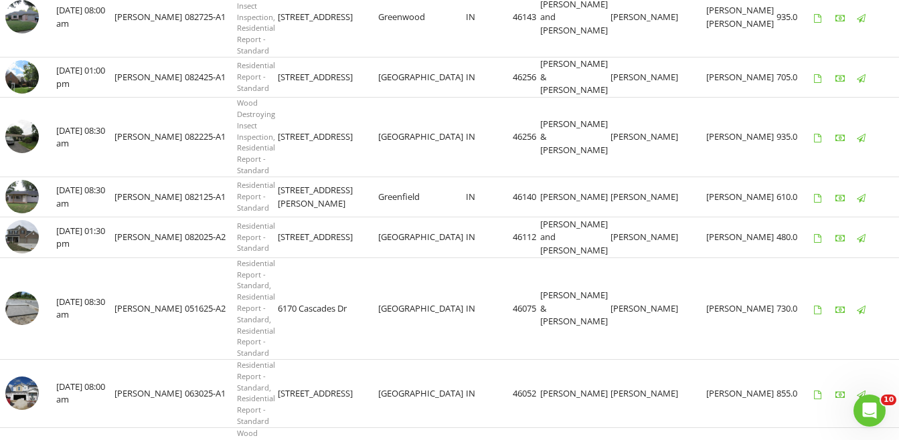
scroll to position [0, 0]
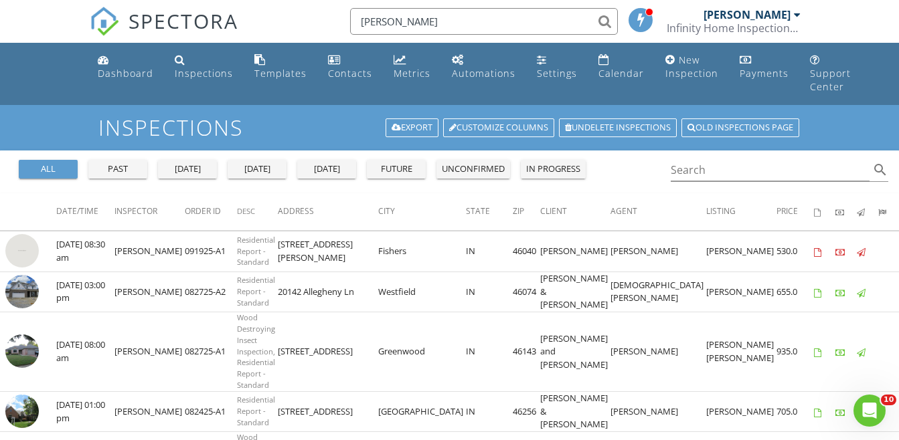
click at [407, 16] on input "dan" at bounding box center [484, 21] width 268 height 27
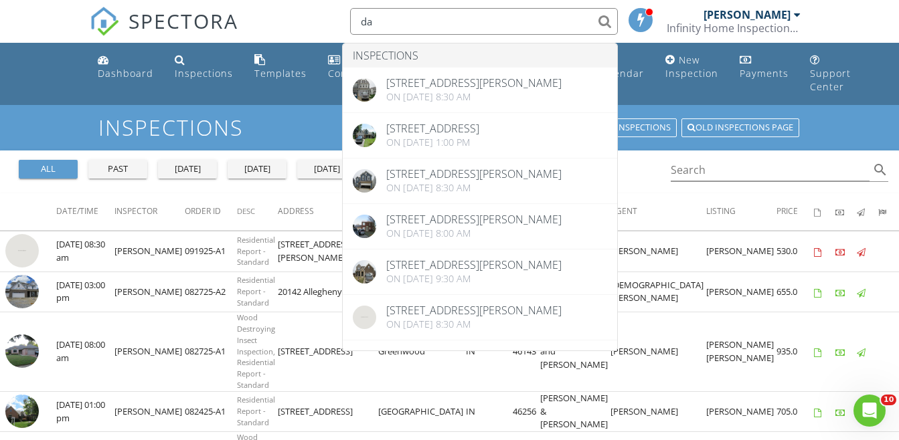
type input "d"
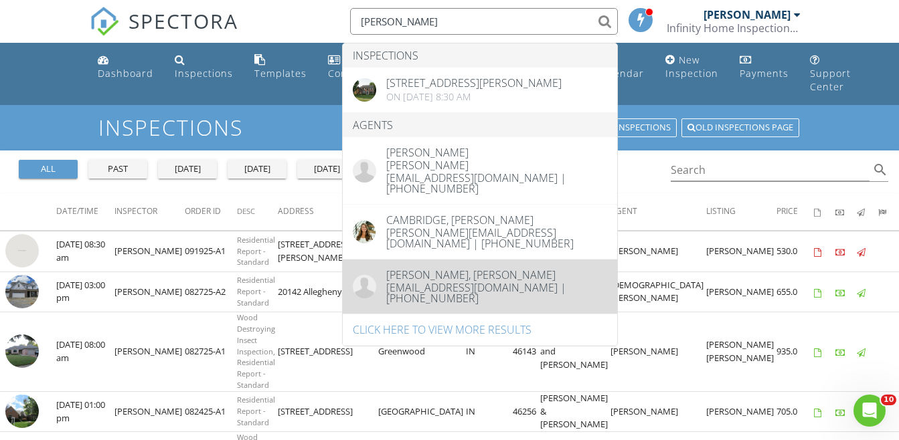
type input "kennedy"
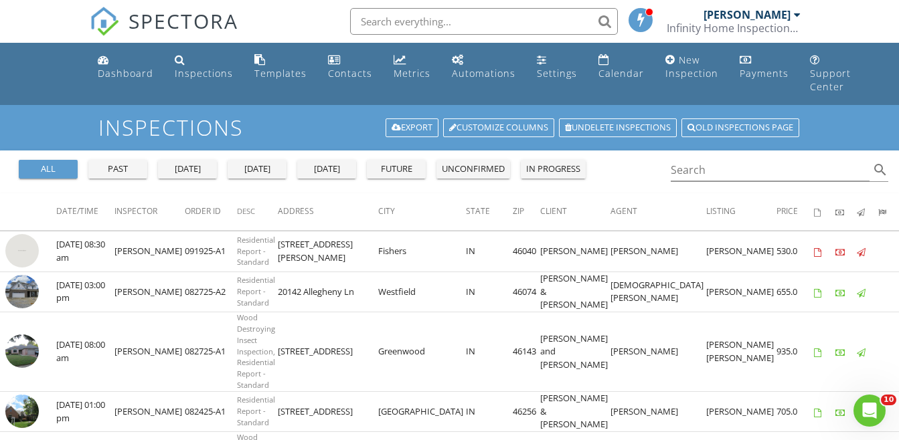
click at [379, 21] on input "text" at bounding box center [484, 21] width 268 height 27
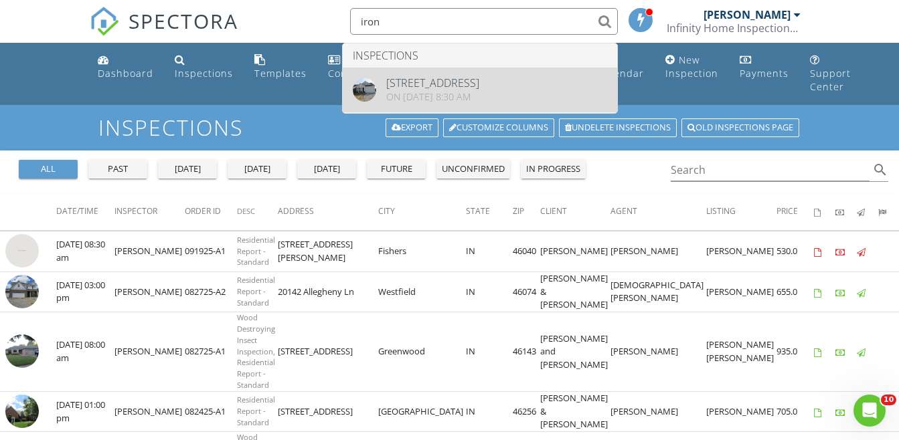
type input "iron"
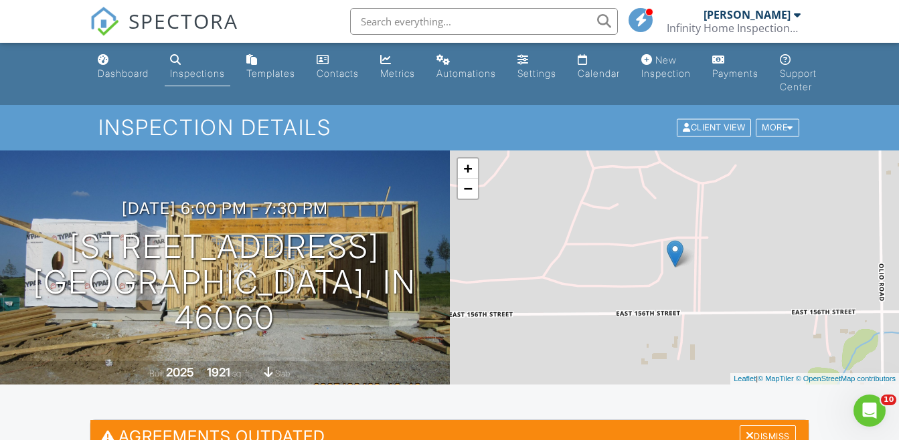
scroll to position [67, 0]
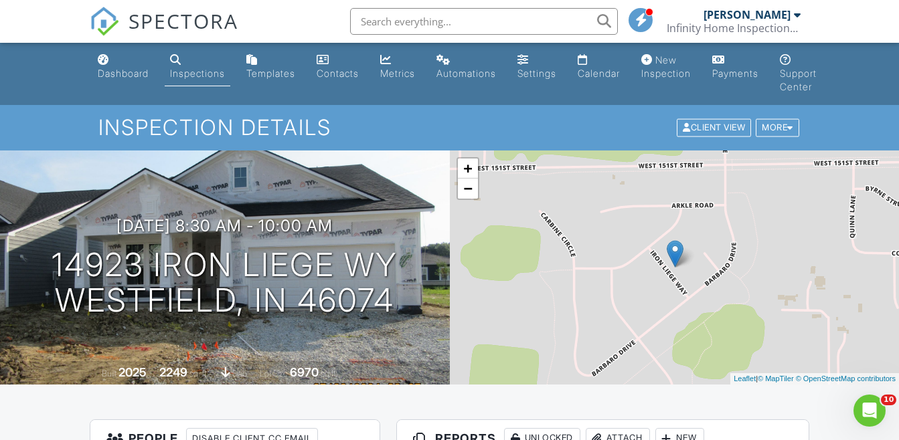
click at [189, 66] on link "Inspections" at bounding box center [198, 67] width 66 height 38
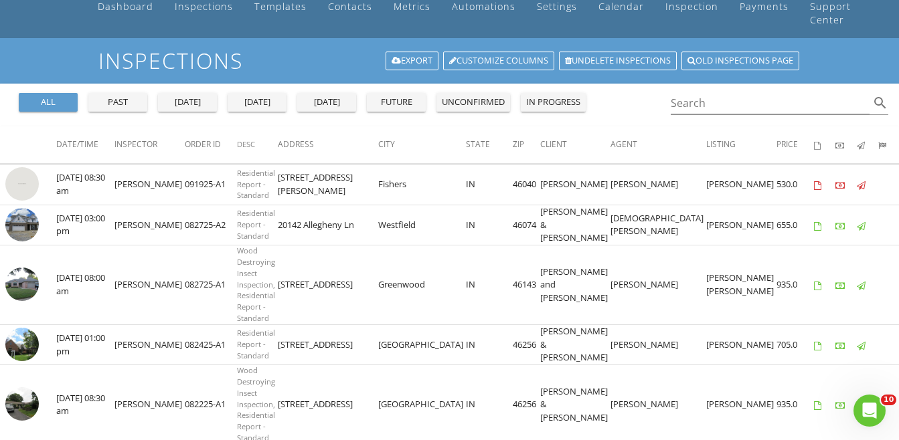
scroll to position [134, 0]
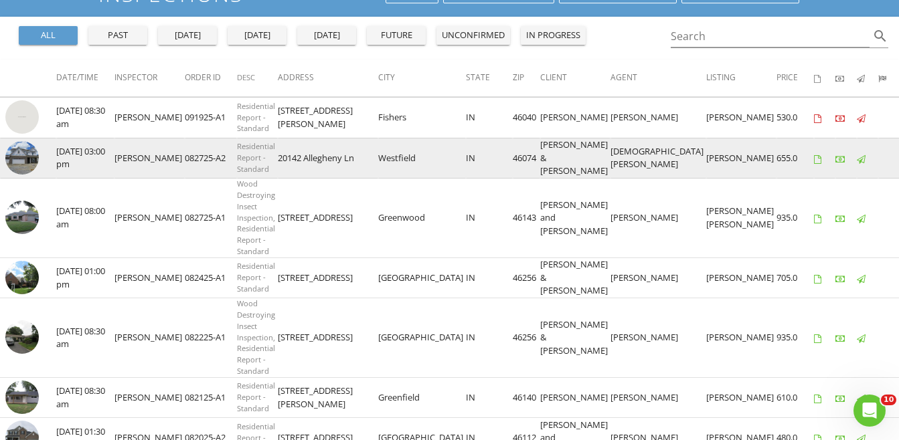
click at [11, 160] on img at bounding box center [21, 157] width 33 height 33
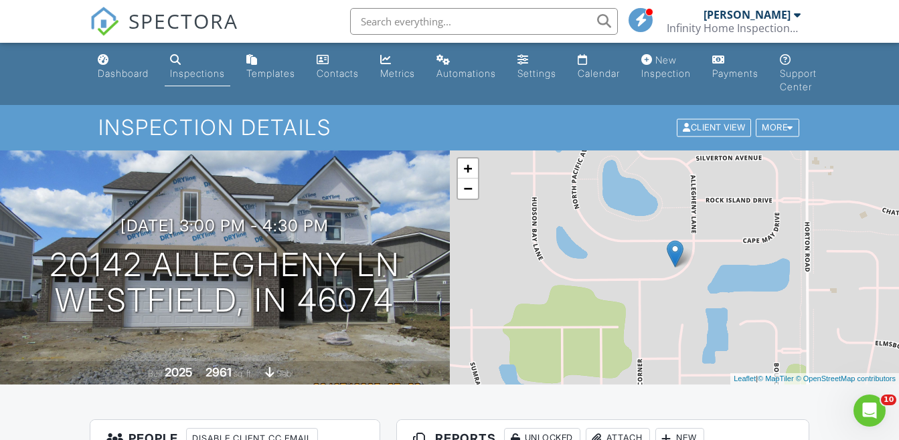
click at [390, 18] on input "text" at bounding box center [484, 21] width 268 height 27
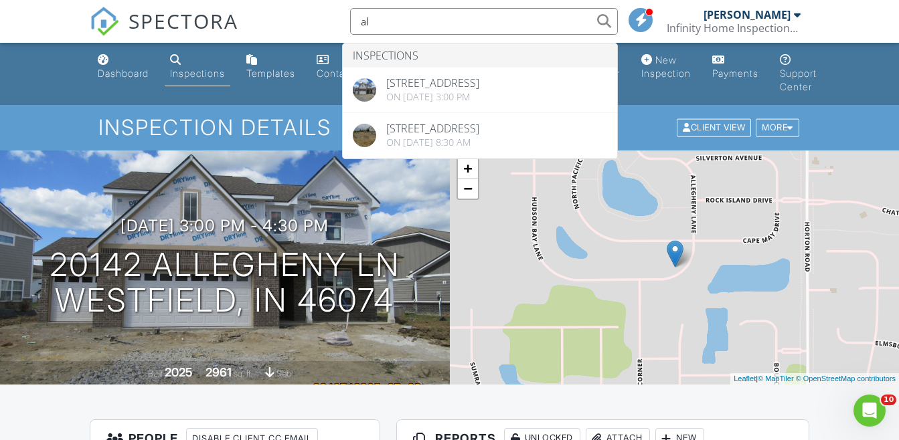
type input "a"
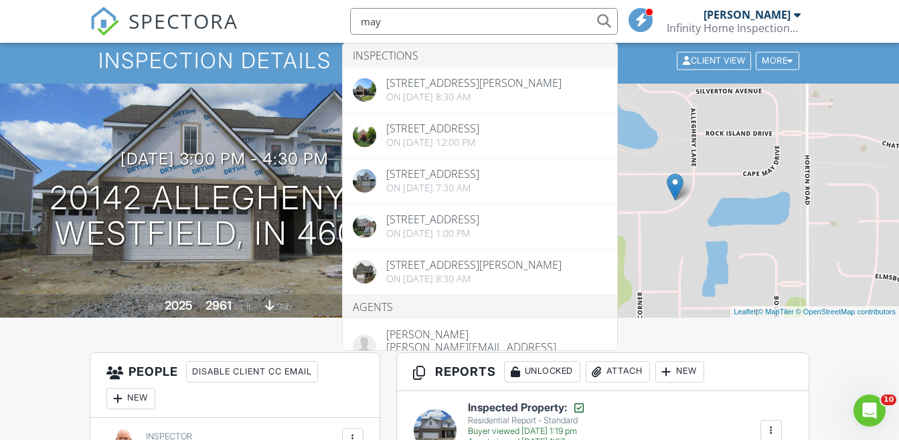
click at [281, 13] on div "SPECTORA may Inspections 8715 Blue Marlin Dr, Indianapolis, IN 46239 On 05/31/2…" at bounding box center [449, 21] width 719 height 43
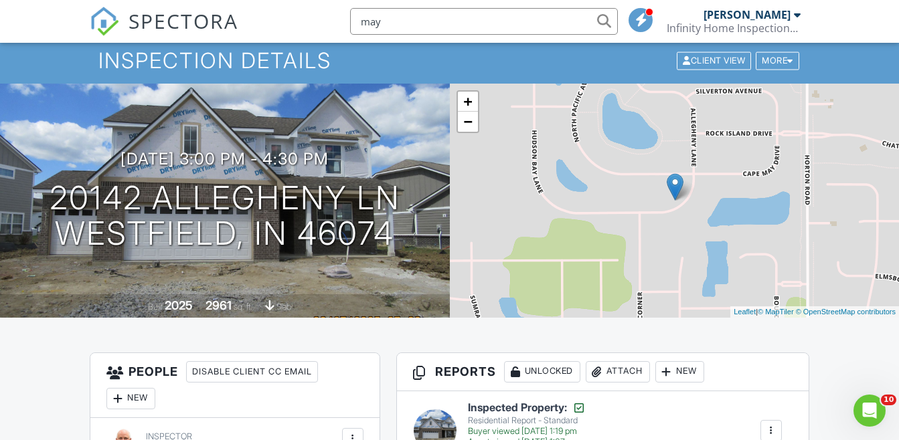
click at [427, 26] on input "may" at bounding box center [484, 21] width 268 height 27
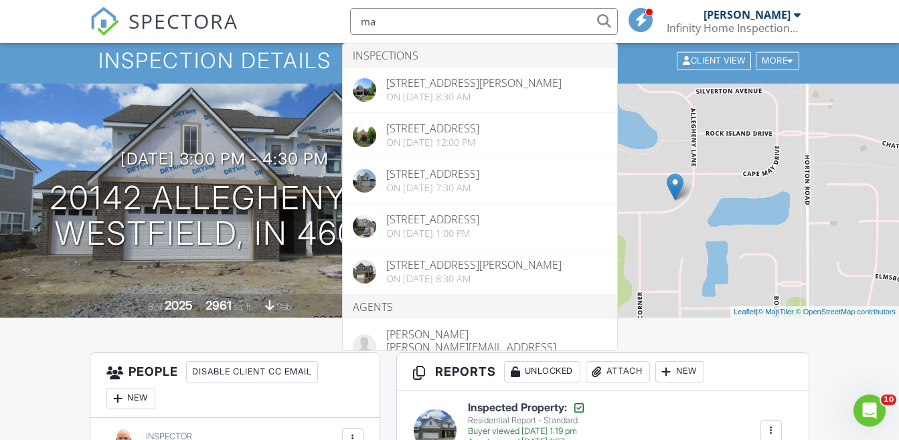
type input "m"
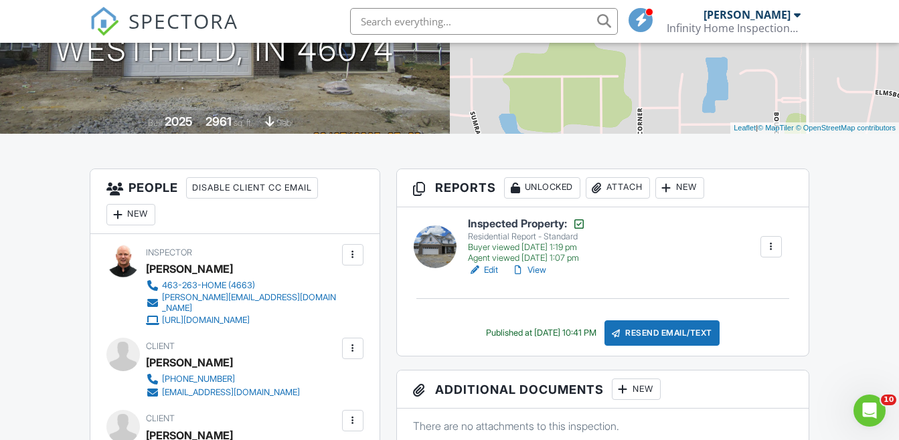
scroll to position [268, 0]
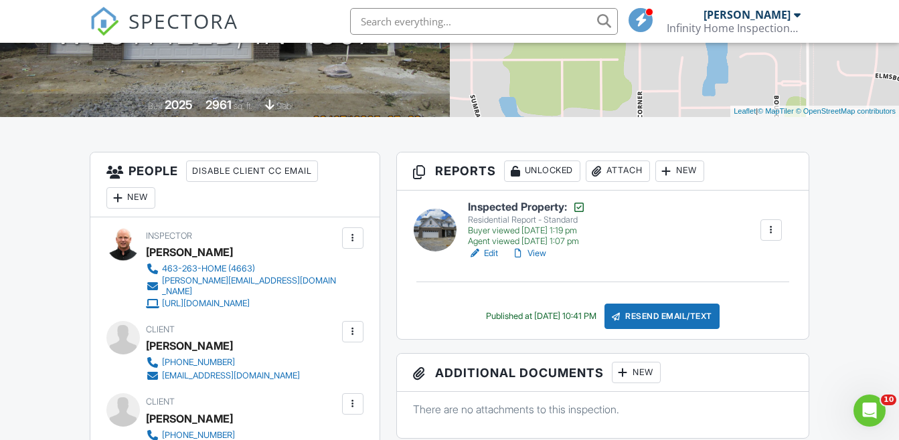
click at [540, 251] on link "View" at bounding box center [528, 253] width 35 height 13
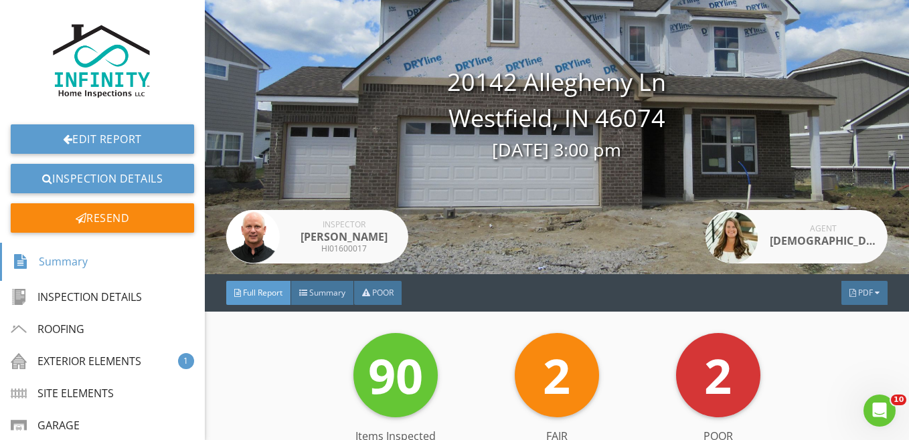
scroll to position [201, 0]
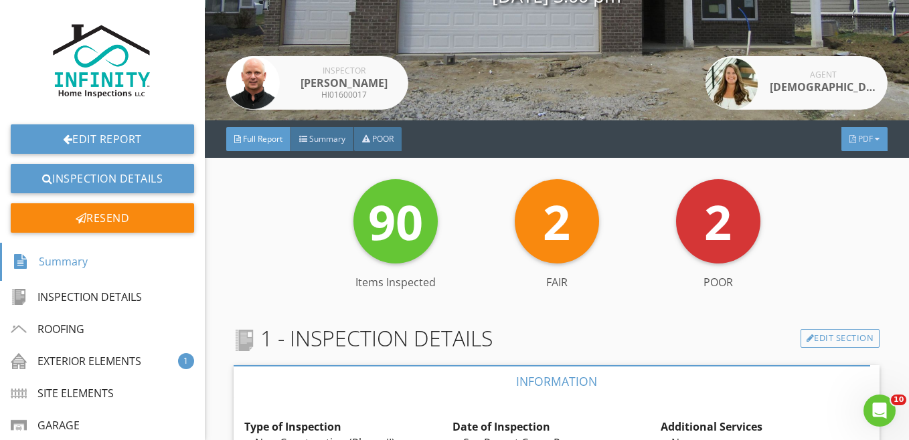
click at [858, 135] on span "PDF" at bounding box center [865, 138] width 15 height 11
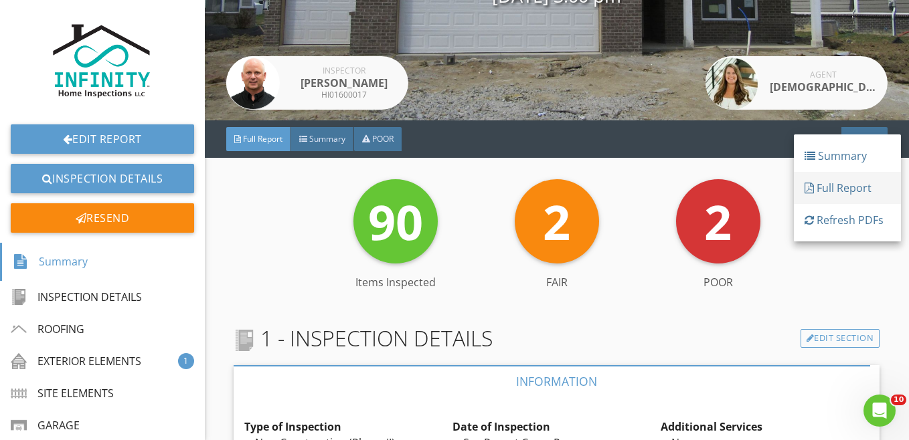
click at [839, 187] on div "Full Report" at bounding box center [848, 188] width 86 height 16
